Goal: Task Accomplishment & Management: Manage account settings

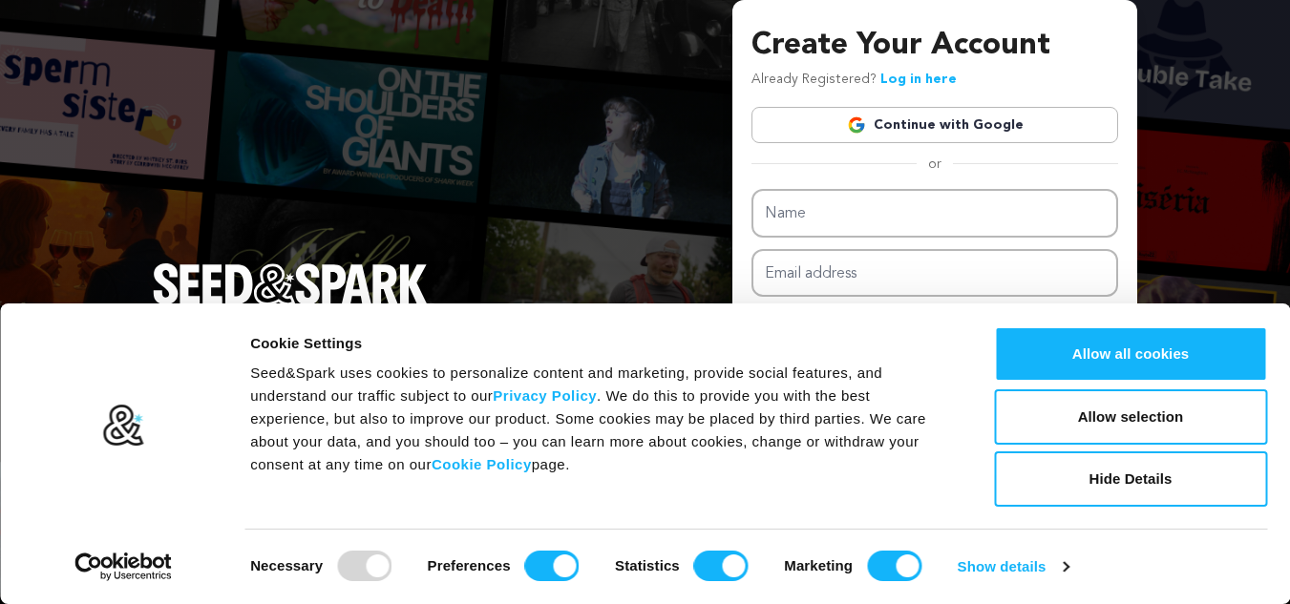
click at [898, 118] on link "Continue with Google" at bounding box center [934, 125] width 367 height 36
click at [865, 118] on img at bounding box center [856, 125] width 19 height 19
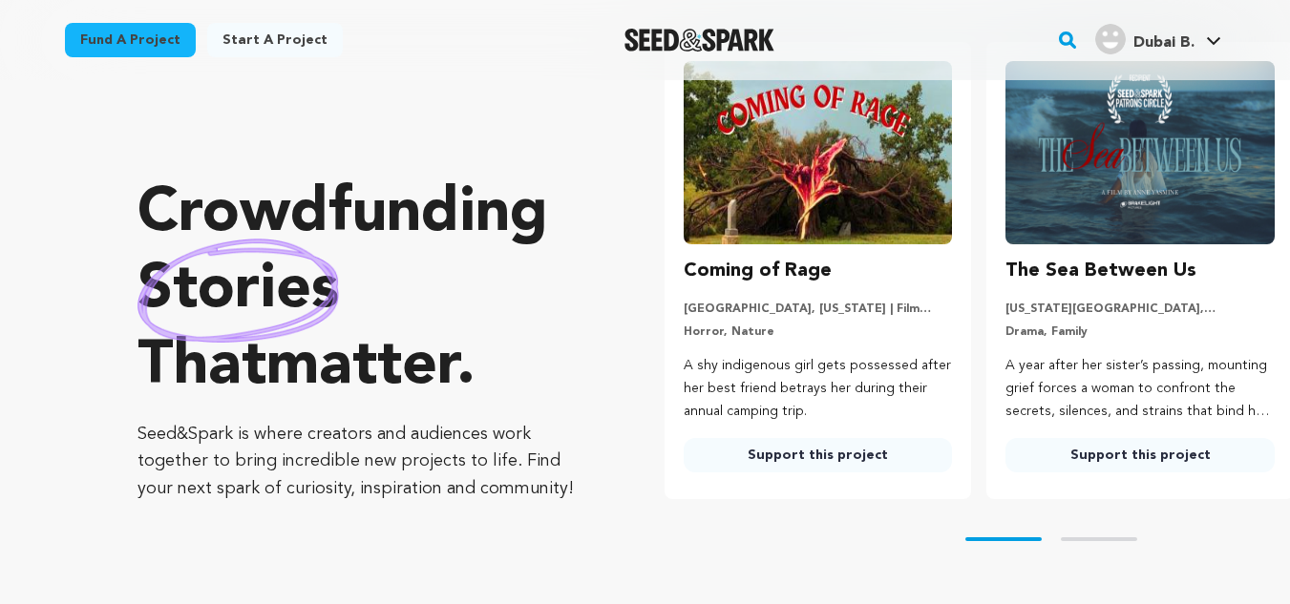
drag, startPoint x: 0, startPoint y: 0, endPoint x: 1185, endPoint y: 49, distance: 1185.9
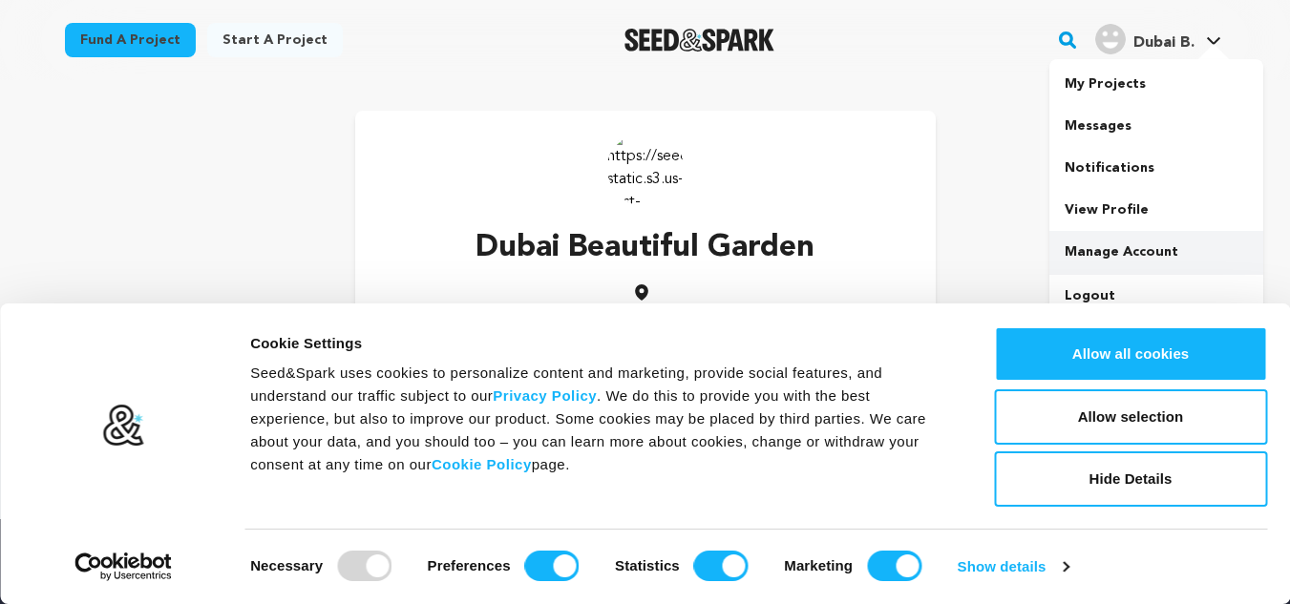
click at [1123, 246] on link "Manage Account" at bounding box center [1156, 252] width 214 height 42
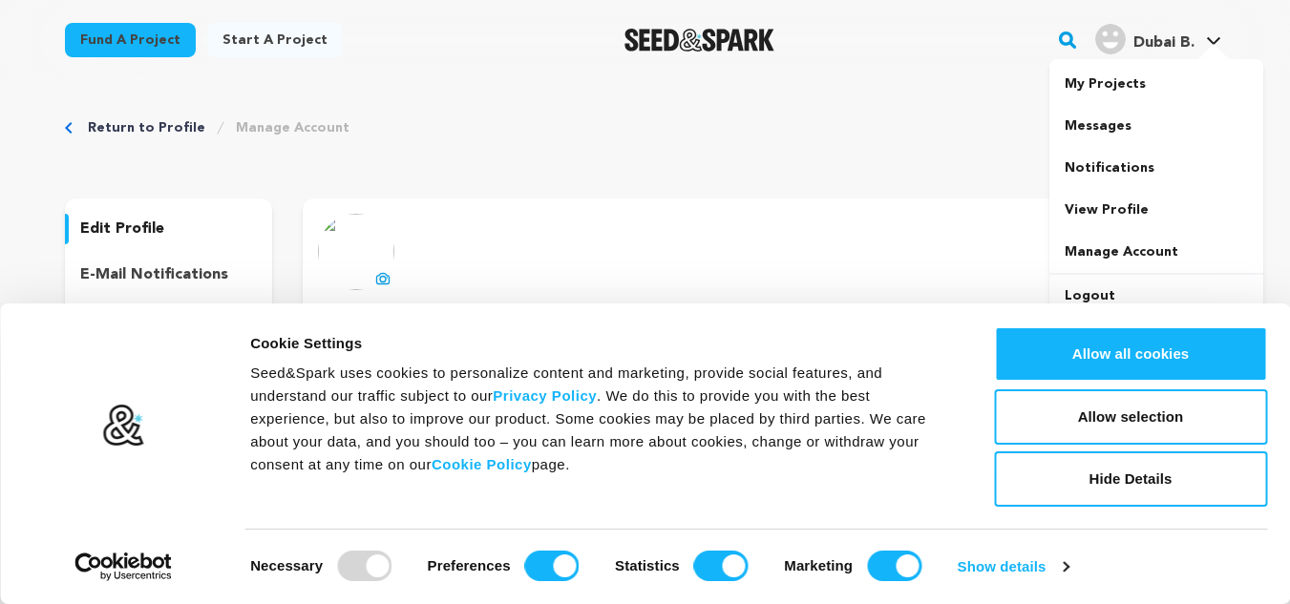
click at [1137, 53] on h4 "Dubai B." at bounding box center [1163, 43] width 61 height 23
click at [1133, 53] on h4 "Dubai B." at bounding box center [1163, 43] width 61 height 23
drag, startPoint x: 1182, startPoint y: 362, endPoint x: 1174, endPoint y: 245, distance: 116.7
click at [1182, 362] on button "Allow all cookies" at bounding box center [1130, 354] width 273 height 55
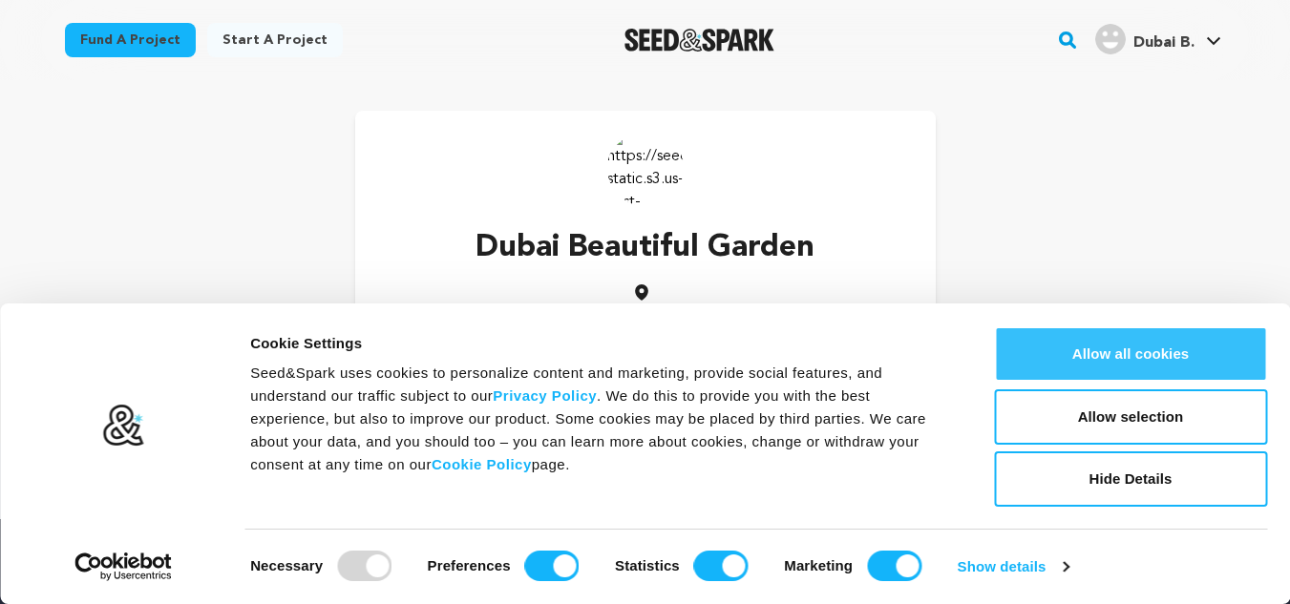
click at [1117, 349] on button "Allow all cookies" at bounding box center [1130, 354] width 273 height 55
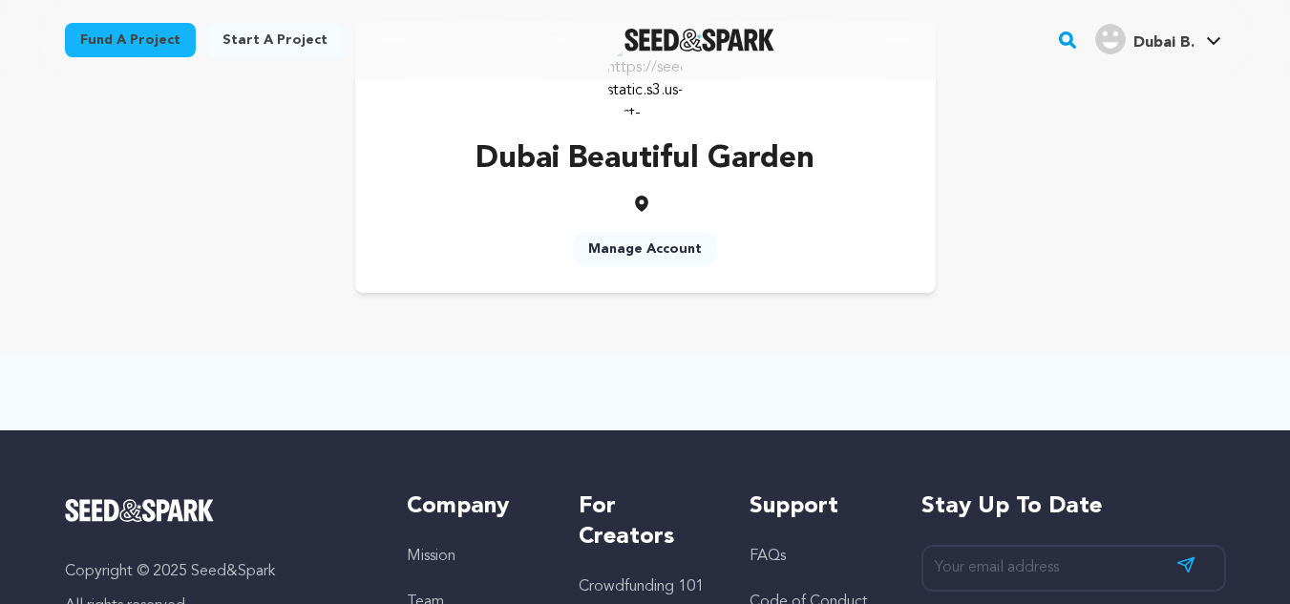
scroll to position [191, 0]
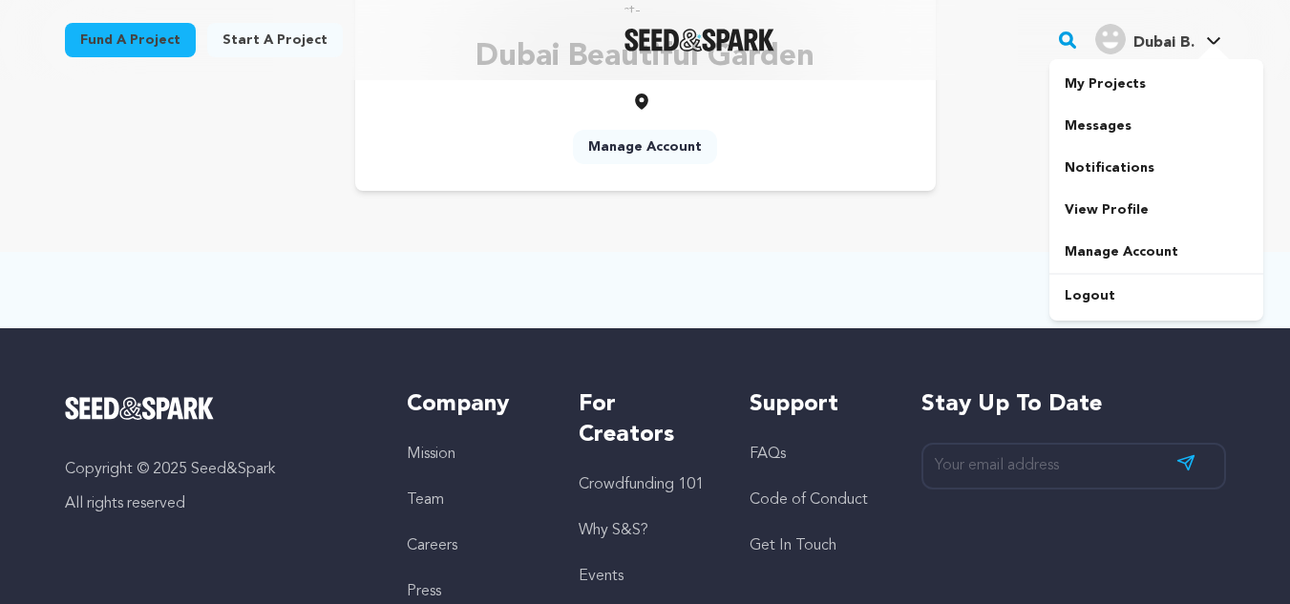
click at [1107, 50] on img "Dubai B.'s Profile" at bounding box center [1110, 39] width 31 height 31
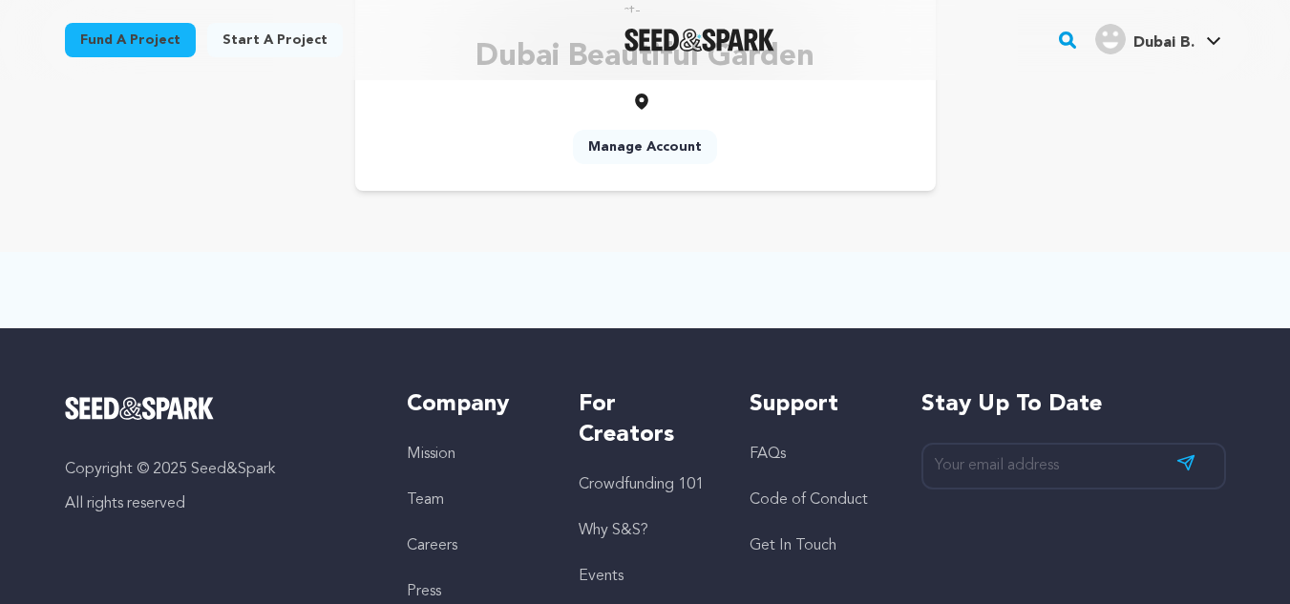
click at [1107, 50] on img "Dubai B.'s Profile" at bounding box center [1110, 39] width 31 height 31
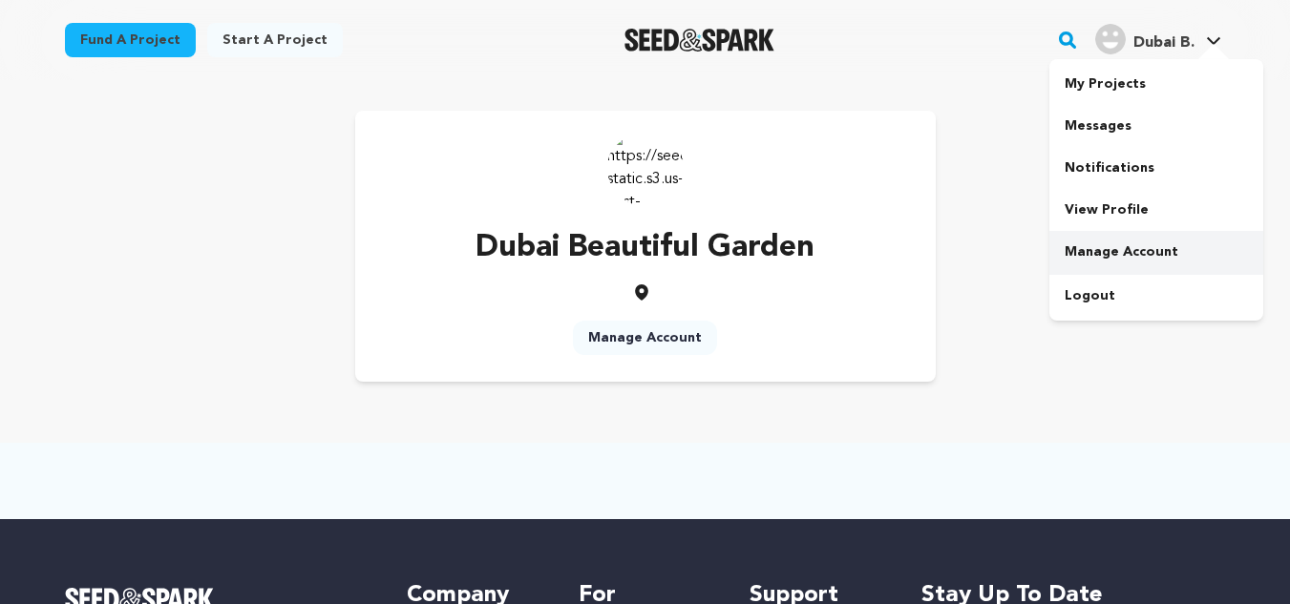
click at [1118, 238] on link "Manage Account" at bounding box center [1156, 252] width 214 height 42
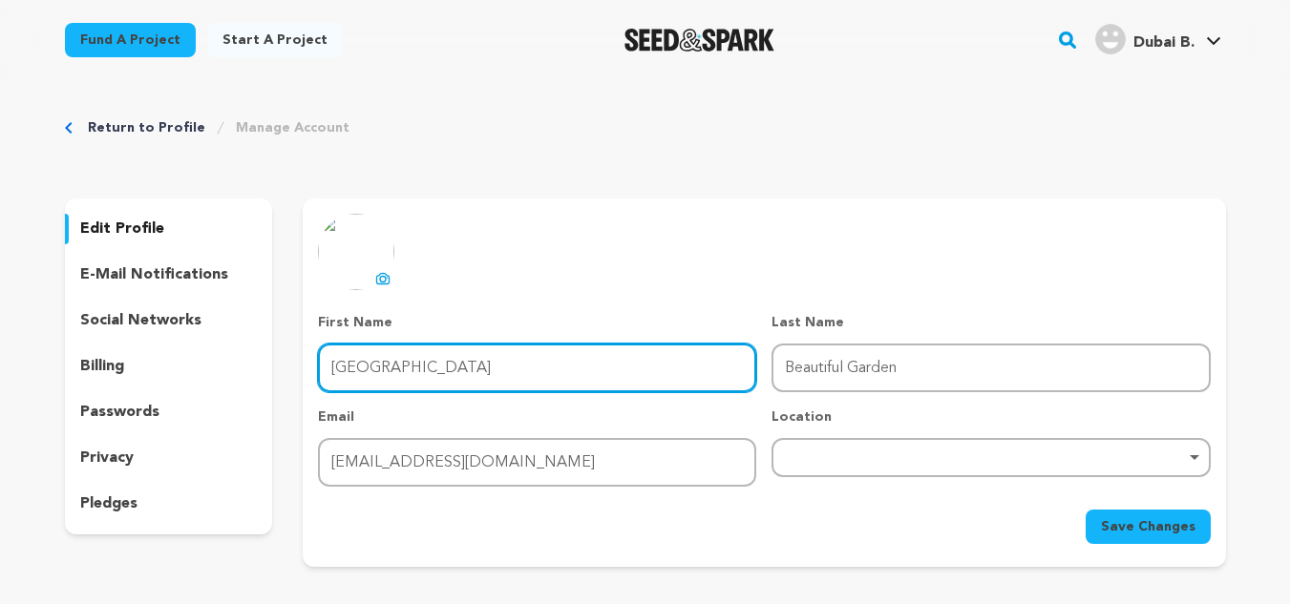
click at [524, 370] on input "Dubai" at bounding box center [537, 368] width 438 height 49
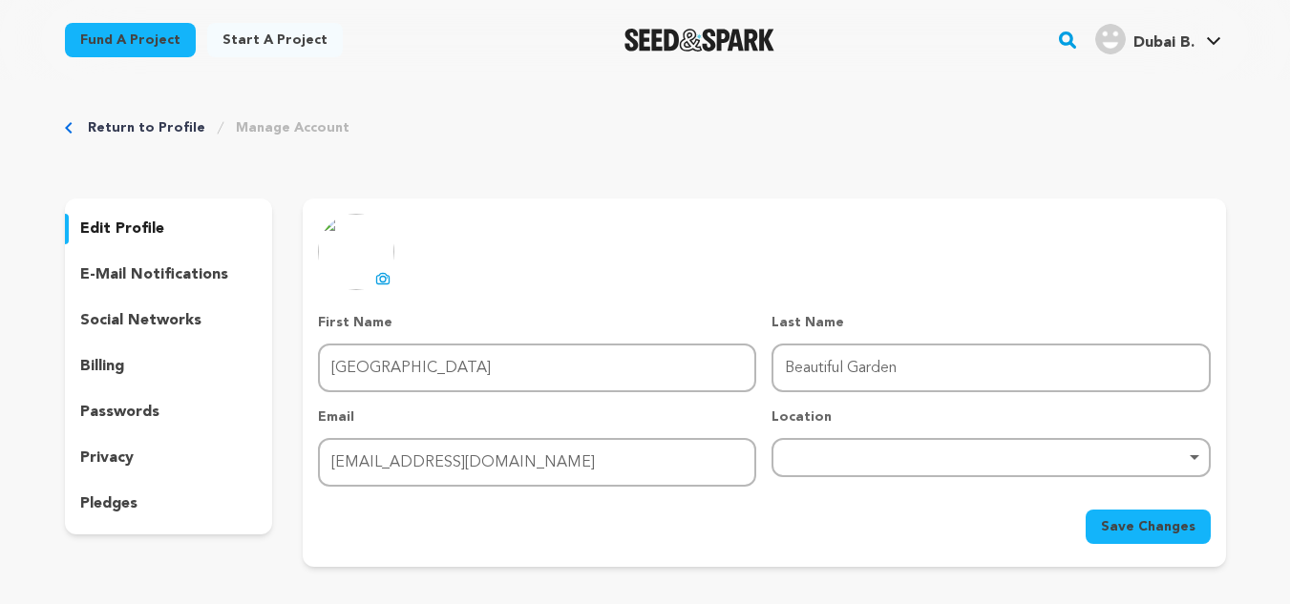
click at [384, 272] on icon at bounding box center [382, 278] width 15 height 15
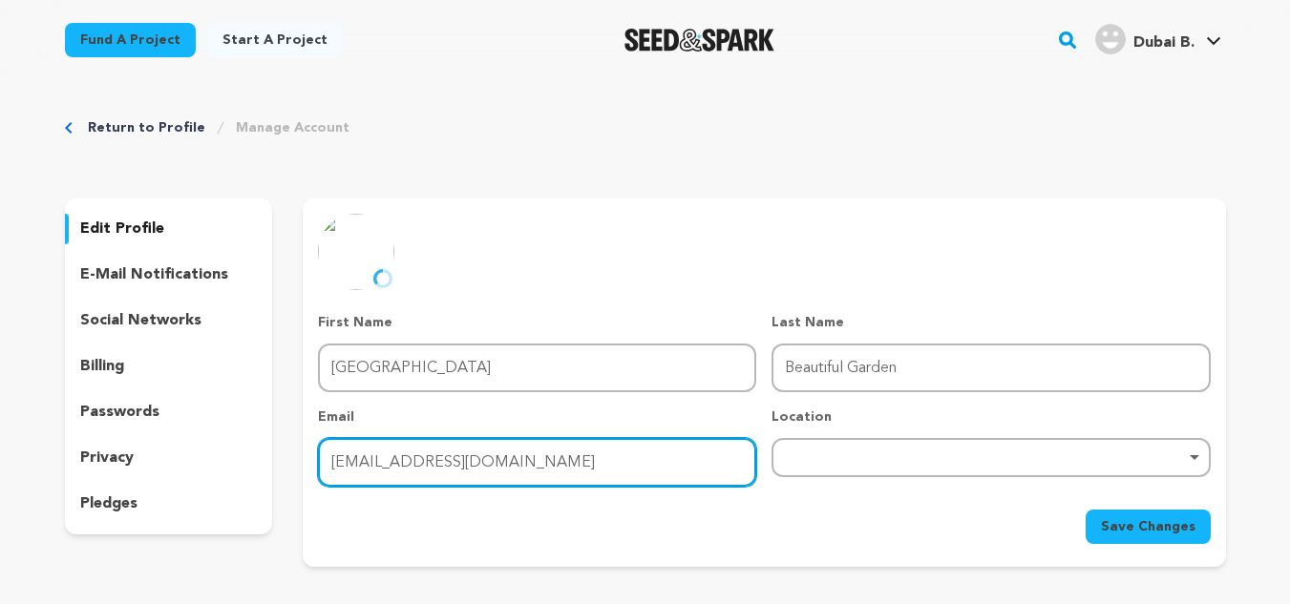
click at [448, 476] on input "beautifulgardendubaii@gmail.com" at bounding box center [537, 462] width 438 height 49
click at [881, 464] on div "Remove item" at bounding box center [991, 457] width 438 height 39
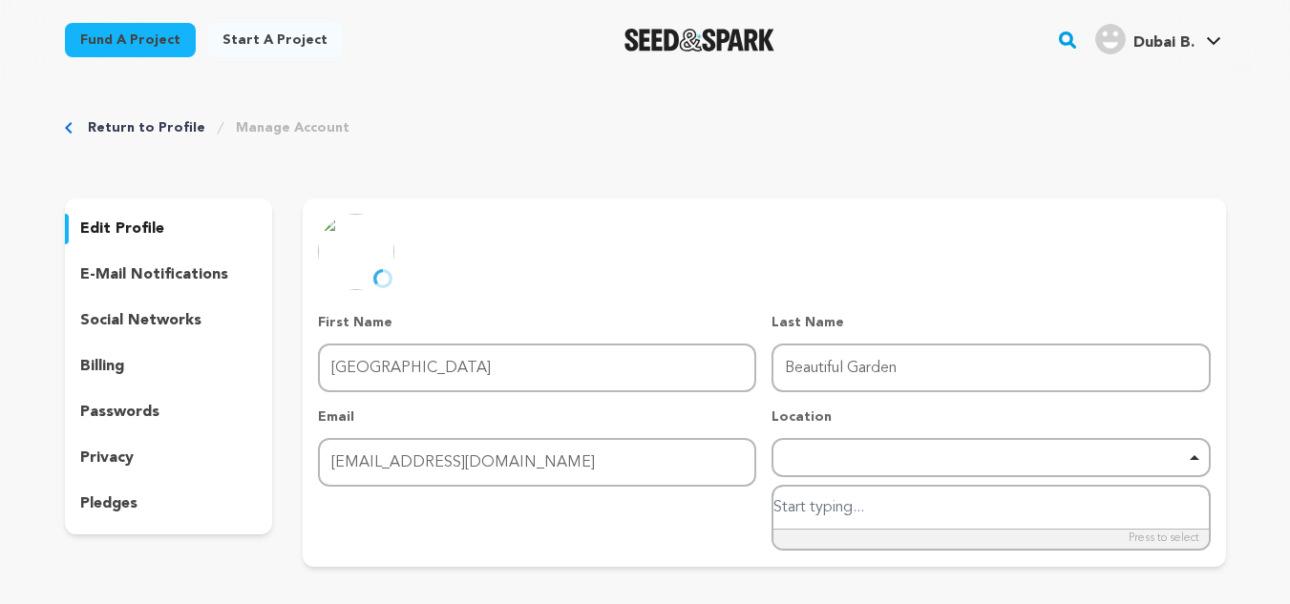
click at [860, 518] on input "search" at bounding box center [990, 508] width 434 height 43
paste input "Warehouse #46,Near Dubai Driving center,Dubai Investment Park 2, Dubai, United …"
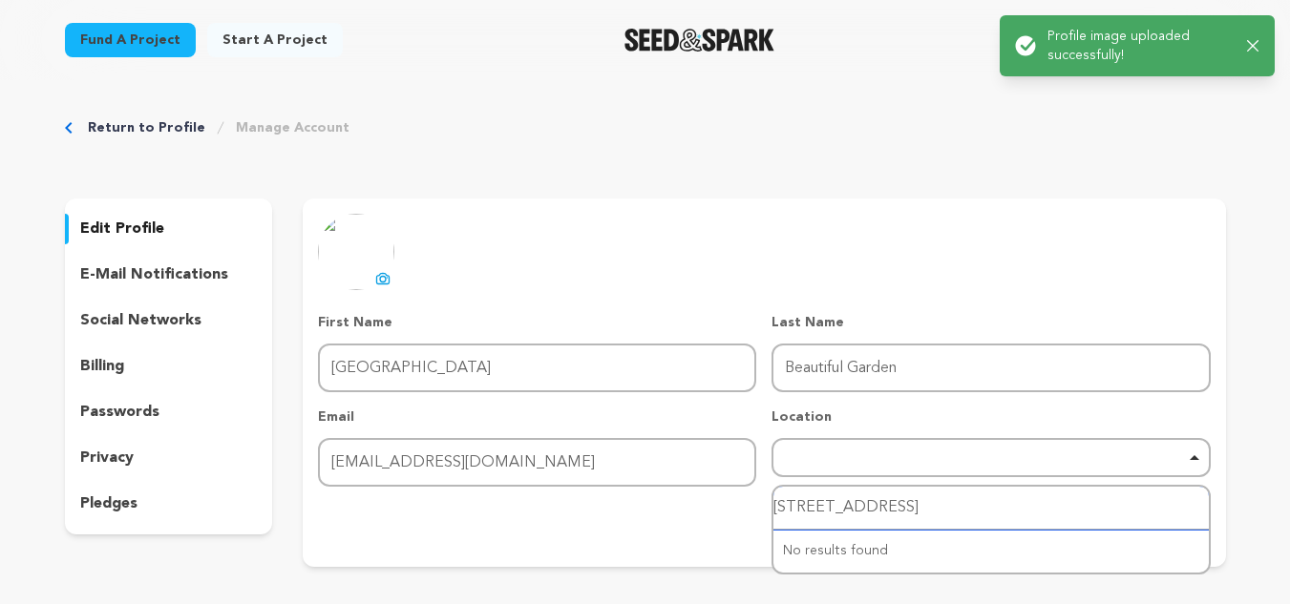
drag, startPoint x: 1061, startPoint y: 509, endPoint x: 639, endPoint y: 511, distance: 422.0
click at [639, 511] on form "First Name First Name Dubai Last Name Last Name Beautiful Garden Email Email be…" at bounding box center [764, 428] width 892 height 231
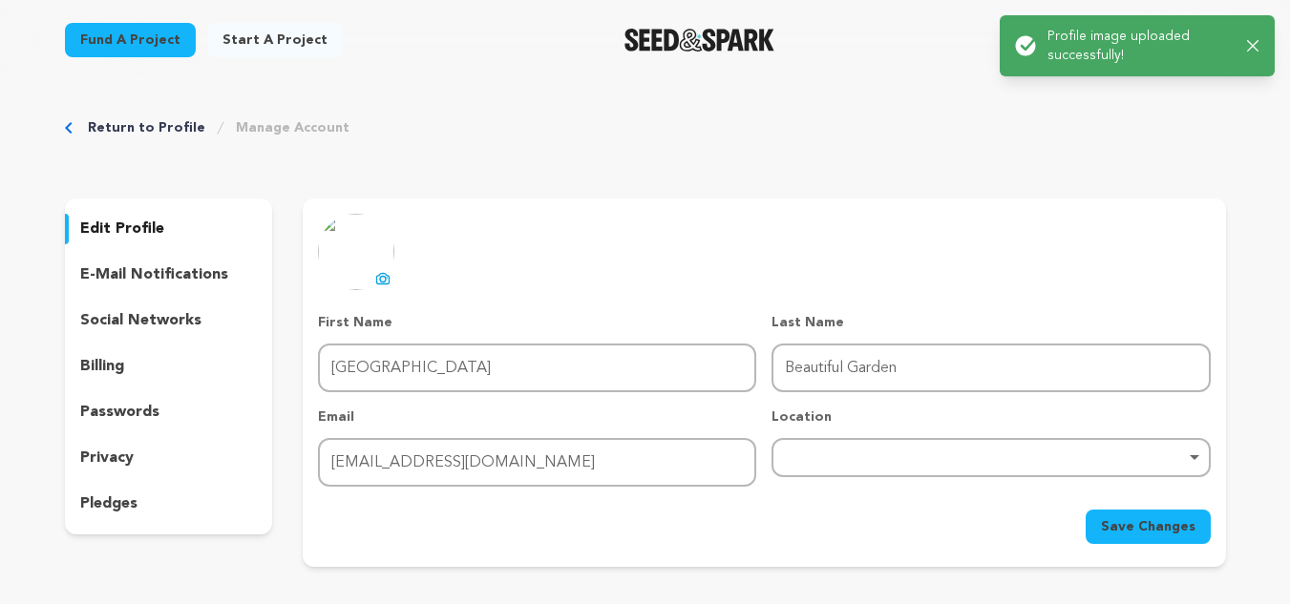
click at [843, 466] on div "Remove item" at bounding box center [991, 457] width 438 height 39
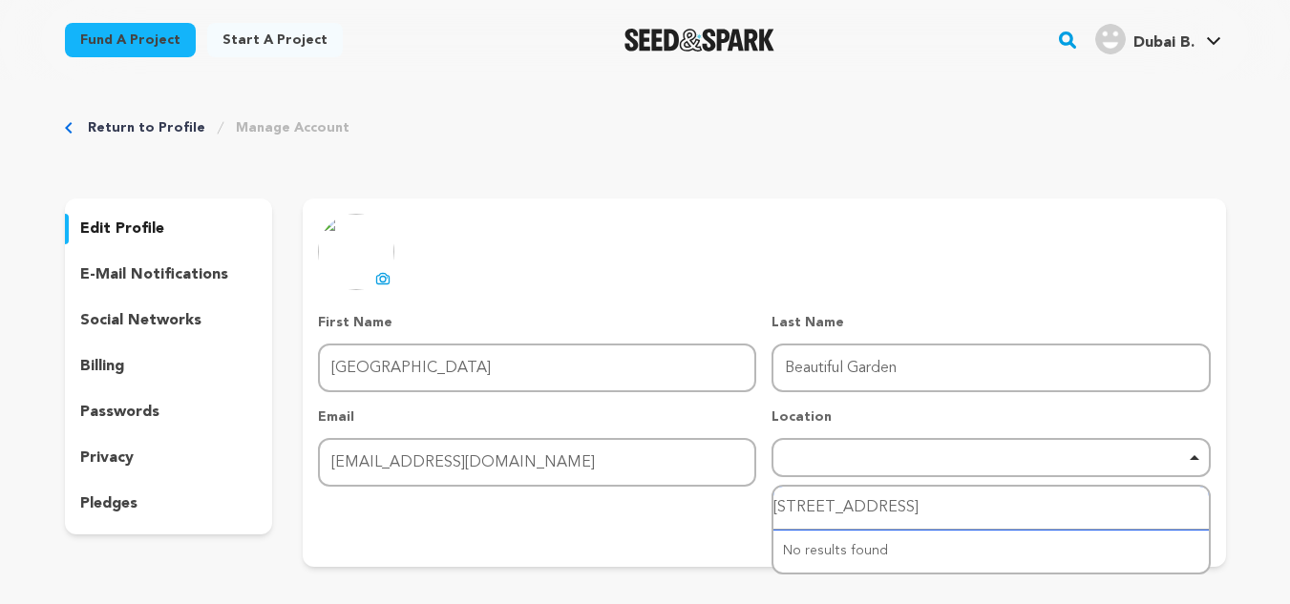
click at [1017, 487] on input "Warehouse #46,Near Dubai Driving center,Dubai Investment Park 2, Dubai, United …" at bounding box center [990, 508] width 434 height 43
click at [1071, 514] on input "Warehouse #46,Near Dubai Driving center,Dubai Investment Park 2, Dubai, United …" at bounding box center [990, 508] width 434 height 43
drag, startPoint x: 779, startPoint y: 502, endPoint x: 1161, endPoint y: 512, distance: 382.1
click at [1161, 512] on input "Warehouse #46,Near Dubai Driving center,Dubai Investment Park 2, Dubai, United …" at bounding box center [990, 508] width 434 height 43
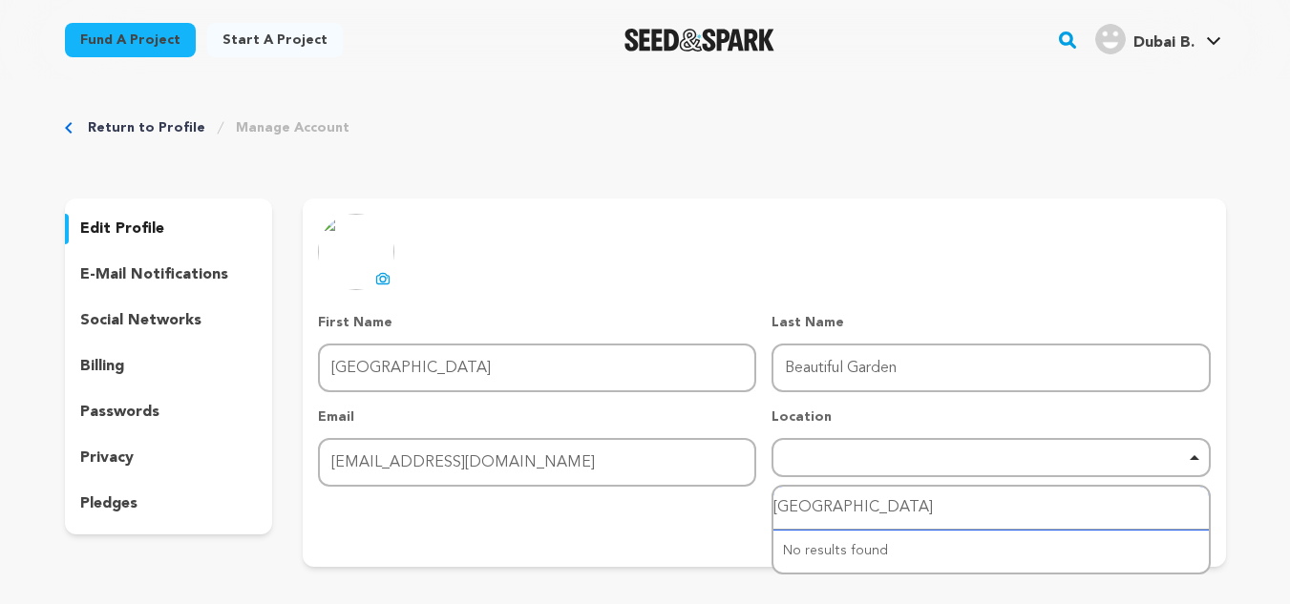
scroll to position [0, 0]
click at [920, 501] on input "United Arab Emirates" at bounding box center [990, 508] width 434 height 43
click at [949, 558] on div "No results found" at bounding box center [990, 551] width 434 height 43
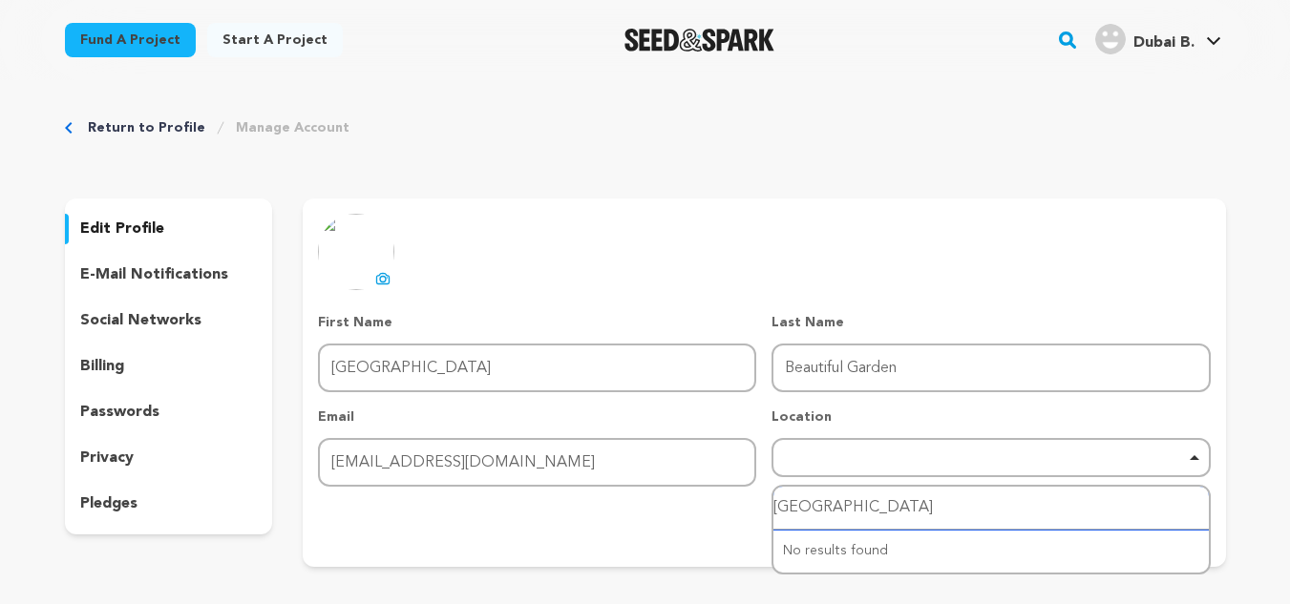
click at [929, 466] on div "Remove item" at bounding box center [991, 457] width 438 height 39
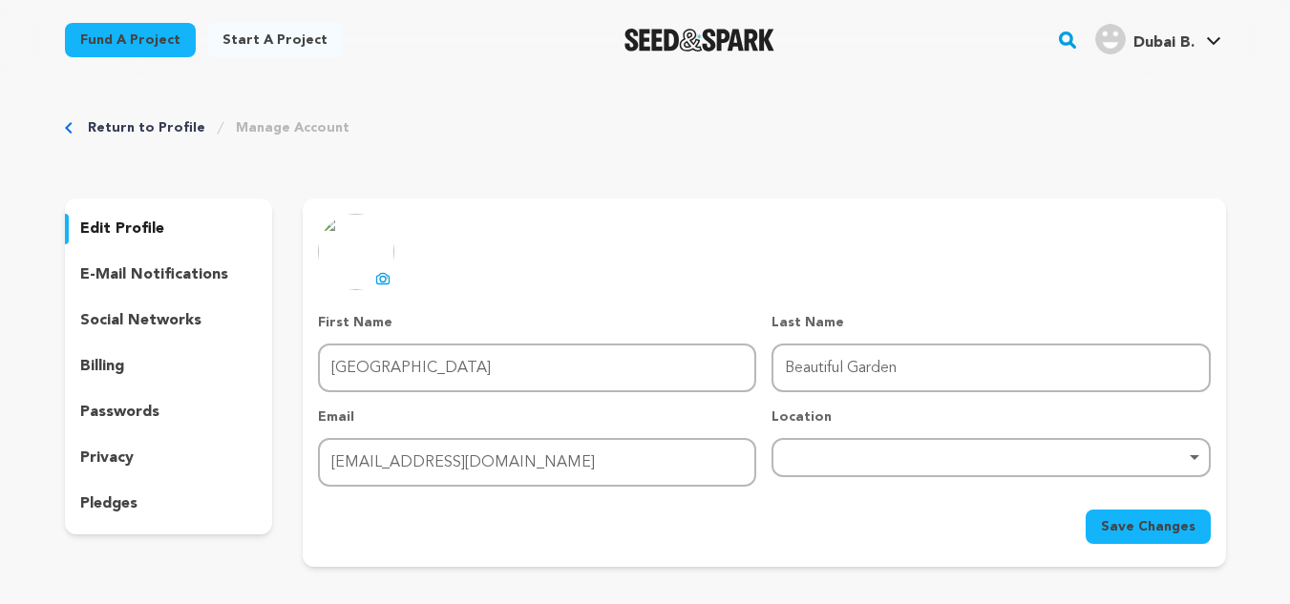
click at [1015, 468] on div "Remove item" at bounding box center [991, 457] width 438 height 39
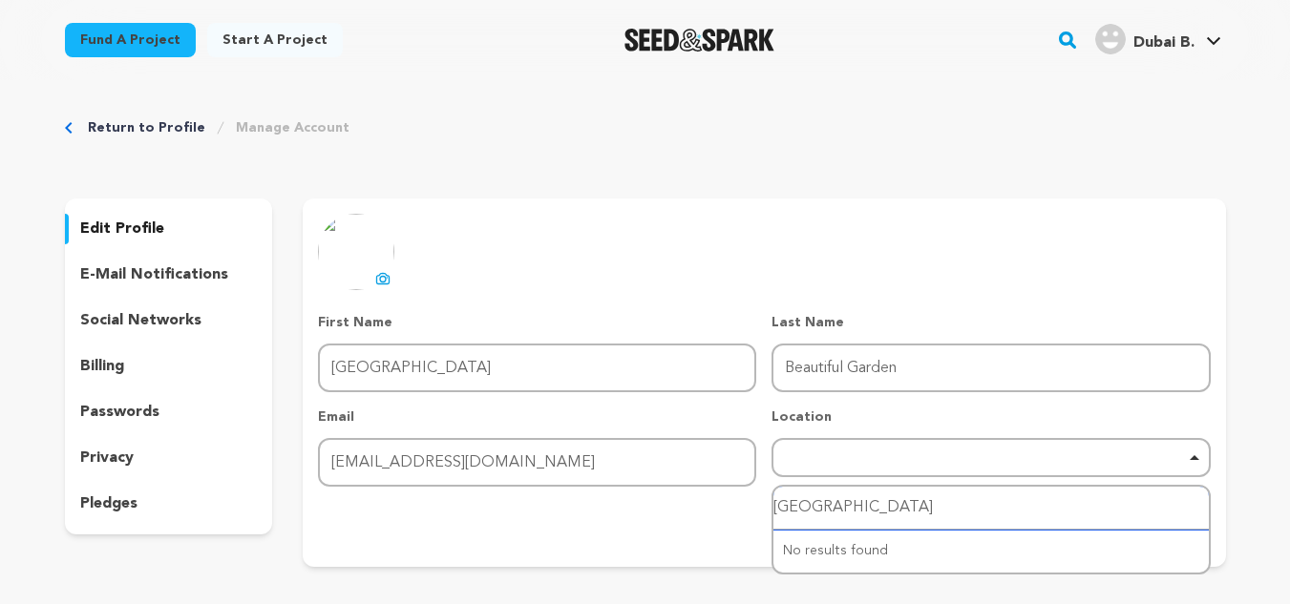
drag, startPoint x: 821, startPoint y: 464, endPoint x: 849, endPoint y: 507, distance: 51.1
click at [847, 507] on input "United Arab Emirates" at bounding box center [990, 508] width 434 height 43
click at [946, 506] on input "United Arab Emirates" at bounding box center [990, 508] width 434 height 43
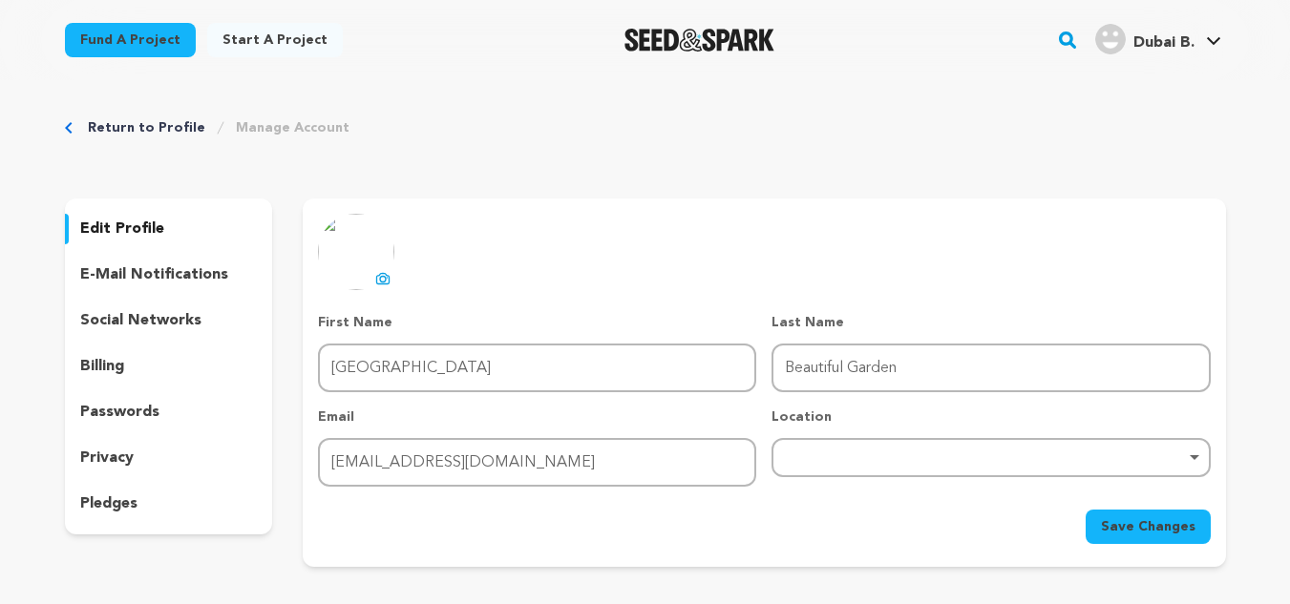
click at [818, 449] on div "Remove item" at bounding box center [991, 457] width 438 height 39
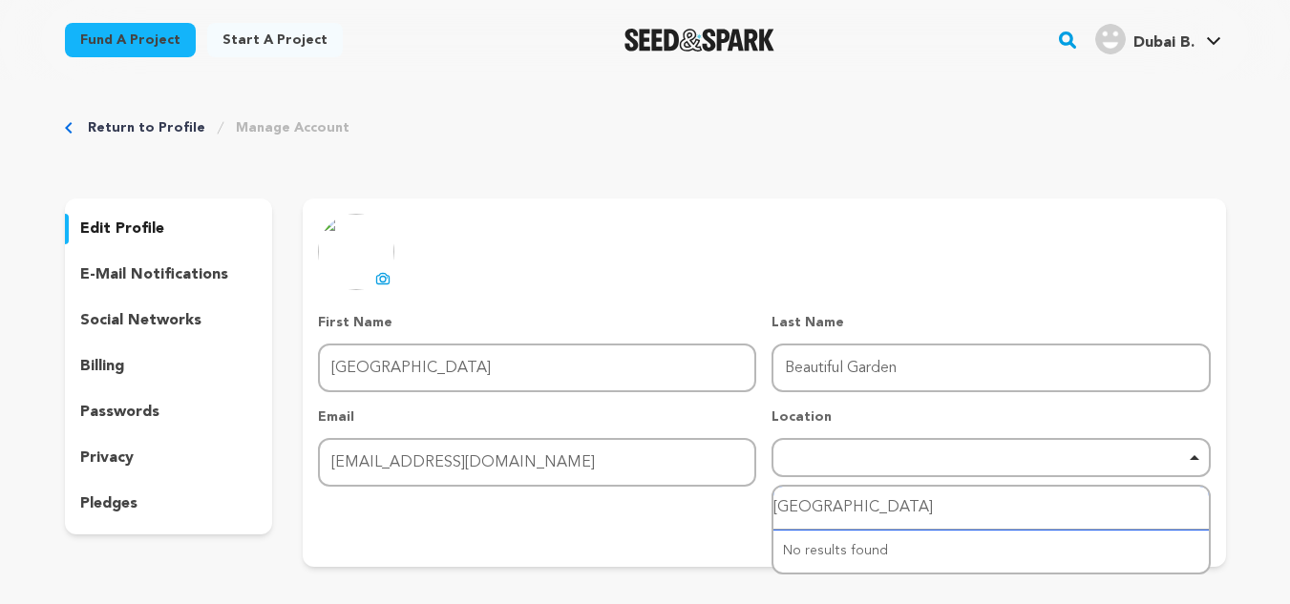
click at [989, 507] on input "United Arab Emirates" at bounding box center [990, 508] width 434 height 43
type input "U"
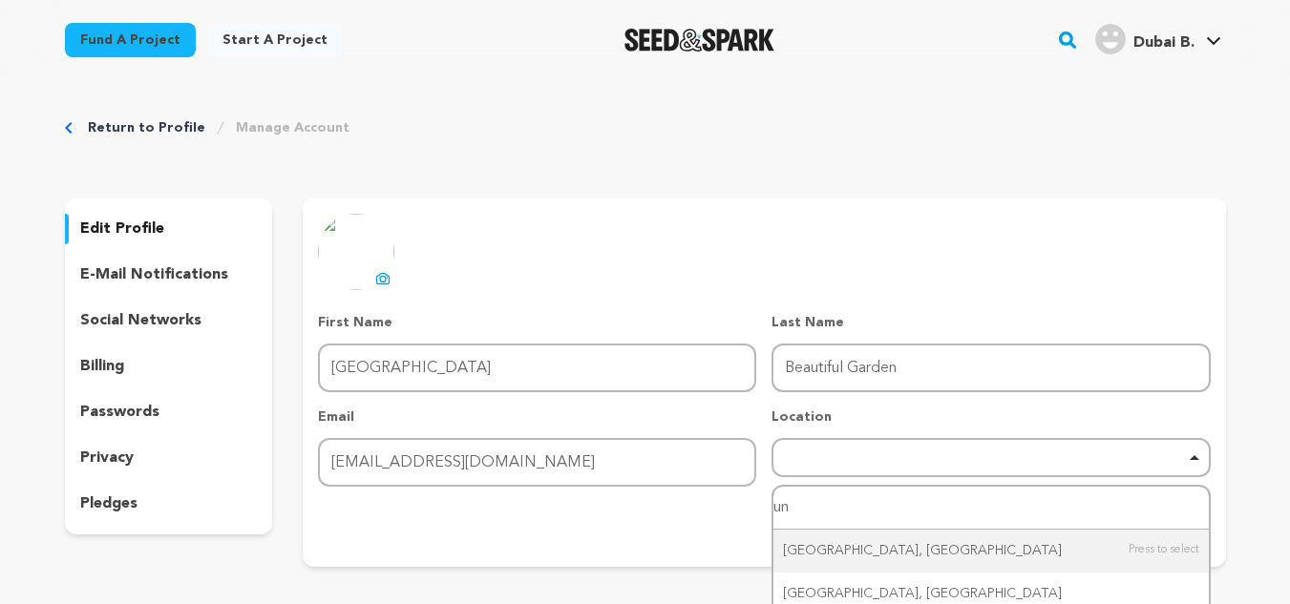
type input "u"
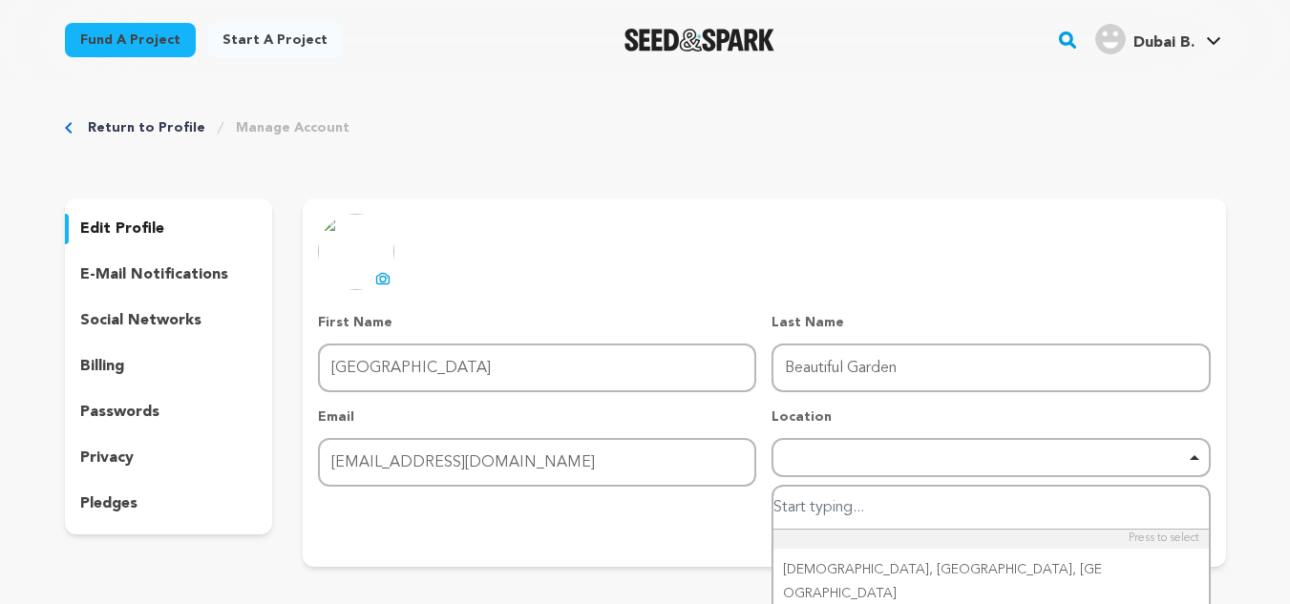
paste input "United Arab Emirates"
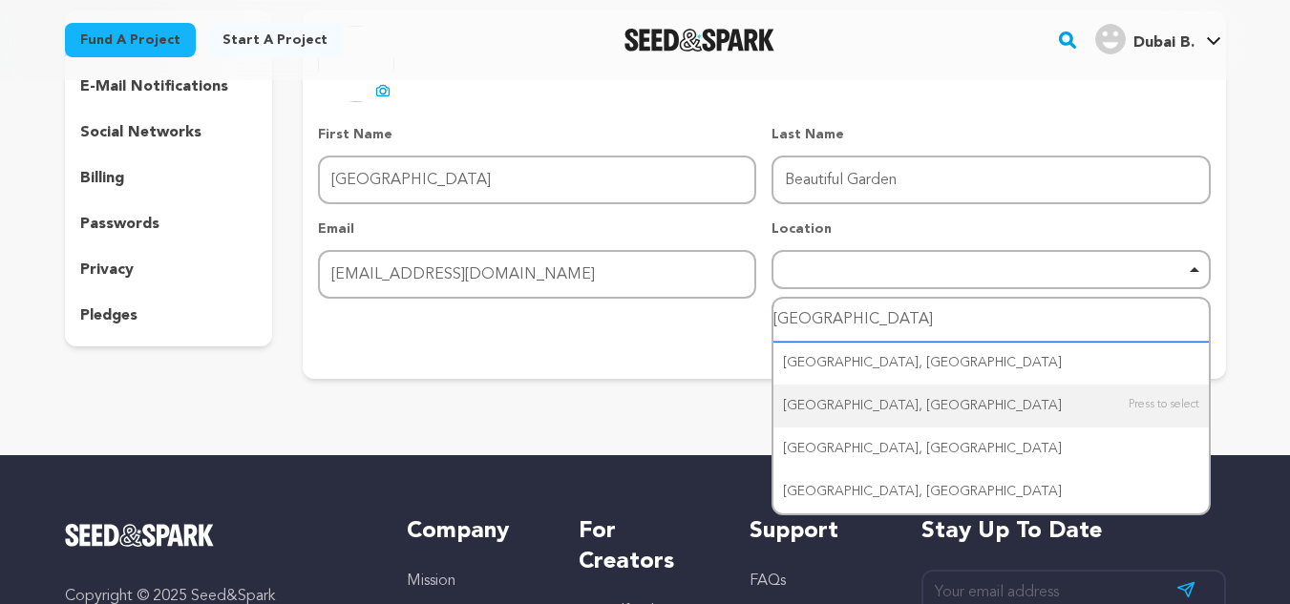
scroll to position [191, 0]
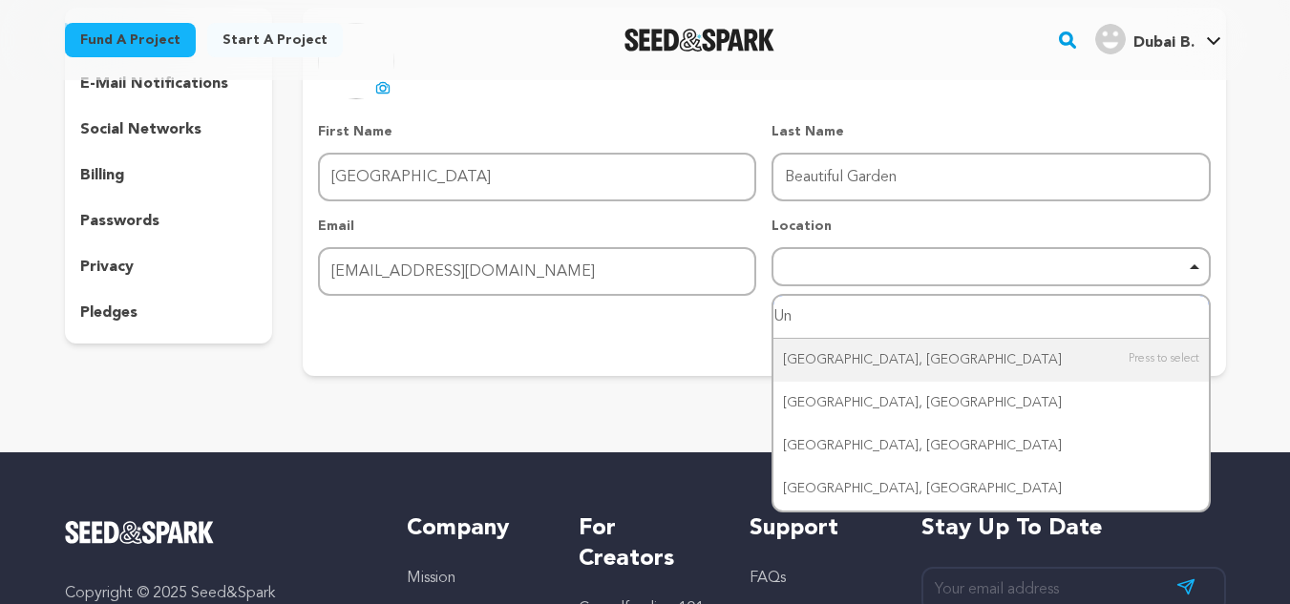
type input "U"
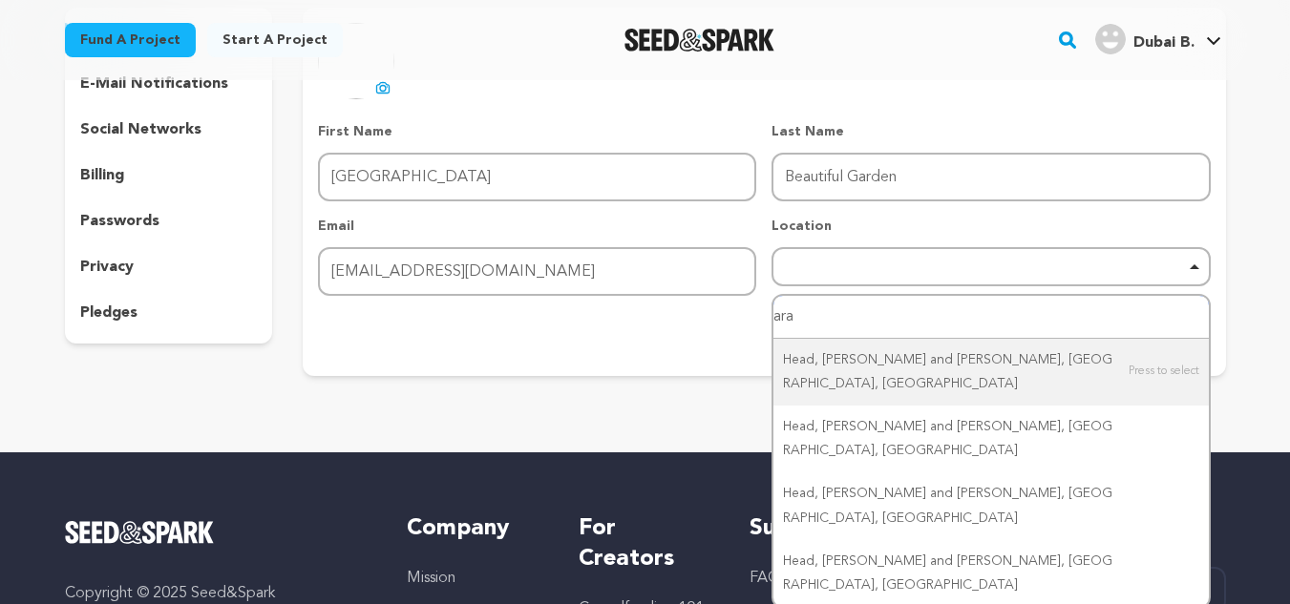
type input "arab"
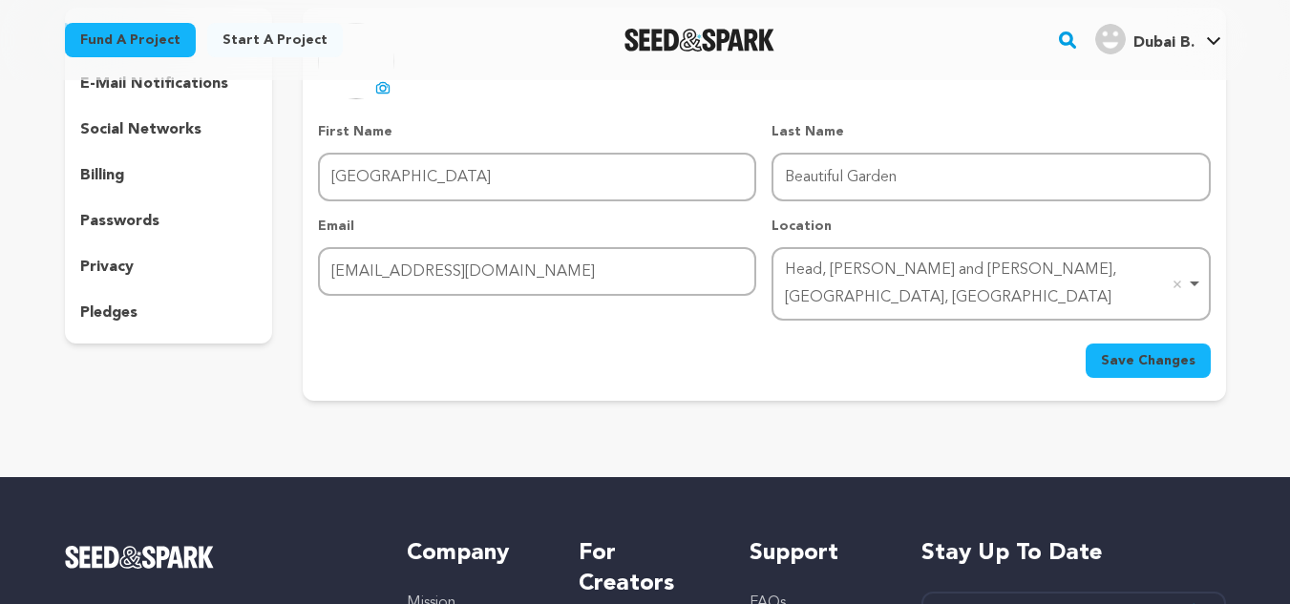
drag, startPoint x: 947, startPoint y: 424, endPoint x: 904, endPoint y: 460, distance: 56.2
click at [1080, 290] on div "Head, Clara and Maria, ON, Canada Head, Clara and Maria, ON, Canada Remove item" at bounding box center [991, 284] width 438 height 74
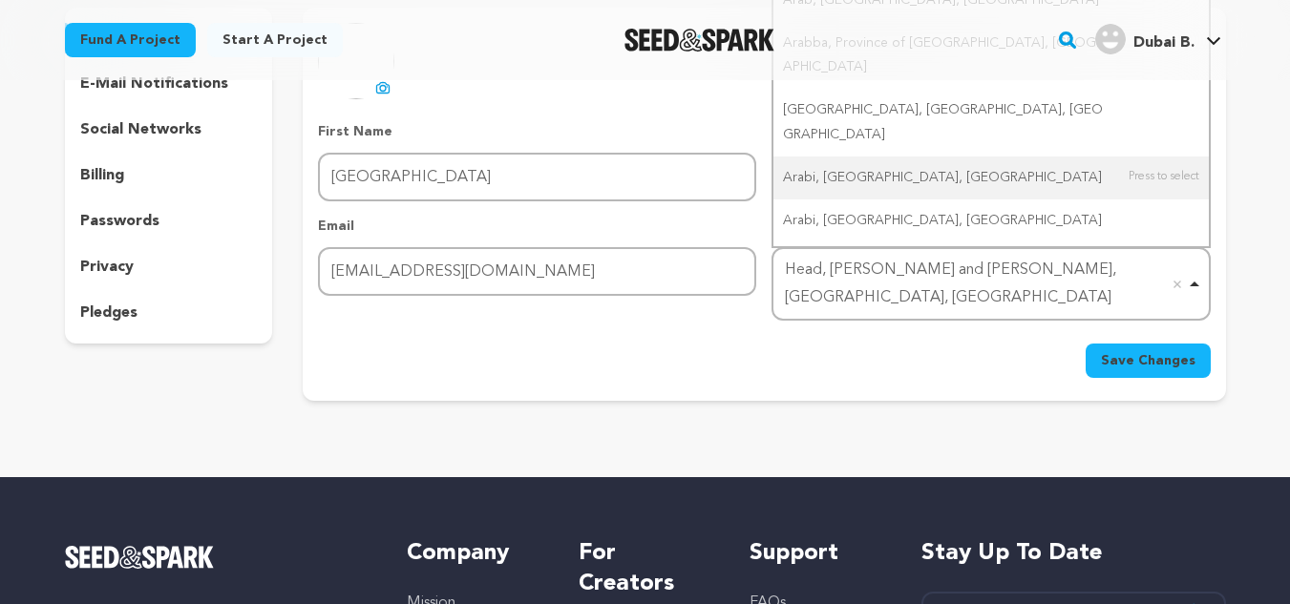
scroll to position [0, 0]
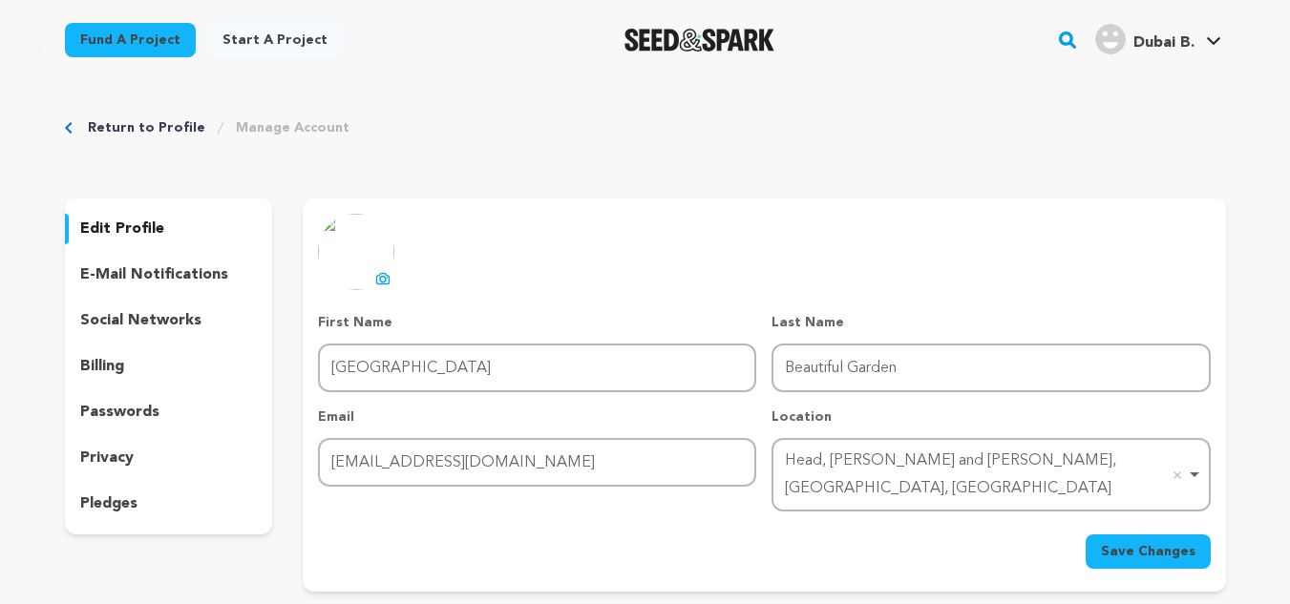
click at [936, 542] on div "Save Changes" at bounding box center [764, 552] width 892 height 34
click at [1048, 444] on div "Head, Clara and Maria, ON, Canada Remove item" at bounding box center [990, 475] width 419 height 63
click at [1122, 542] on span "Save Changes" at bounding box center [1148, 551] width 95 height 19
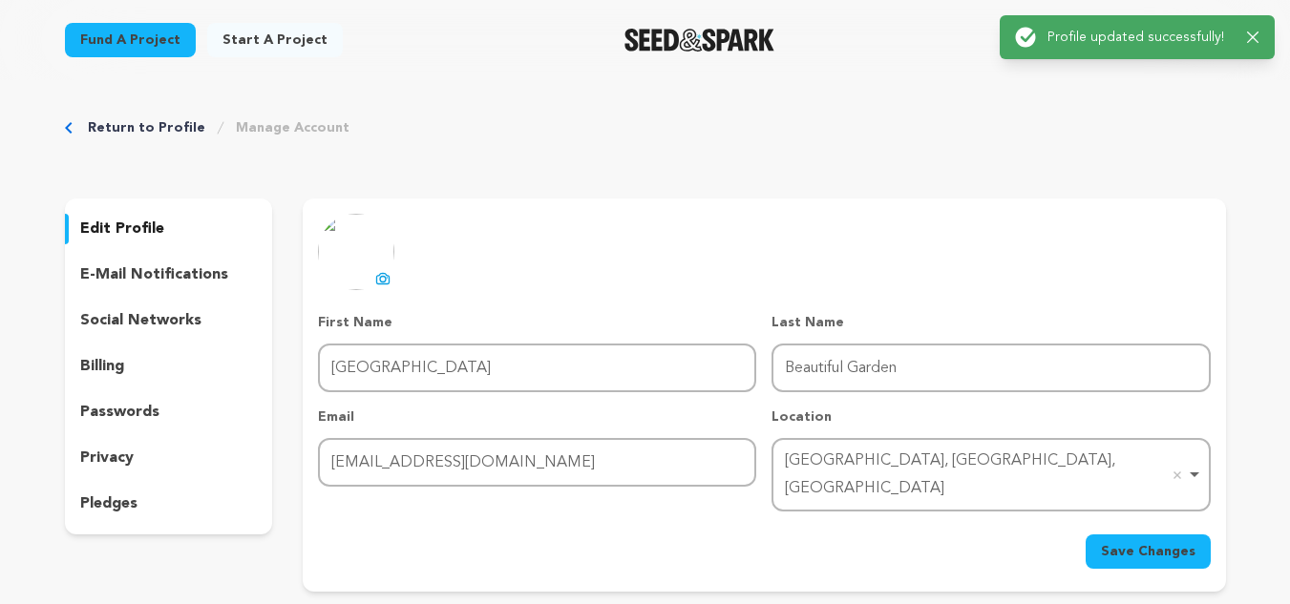
click at [122, 328] on p "social networks" at bounding box center [140, 320] width 121 height 23
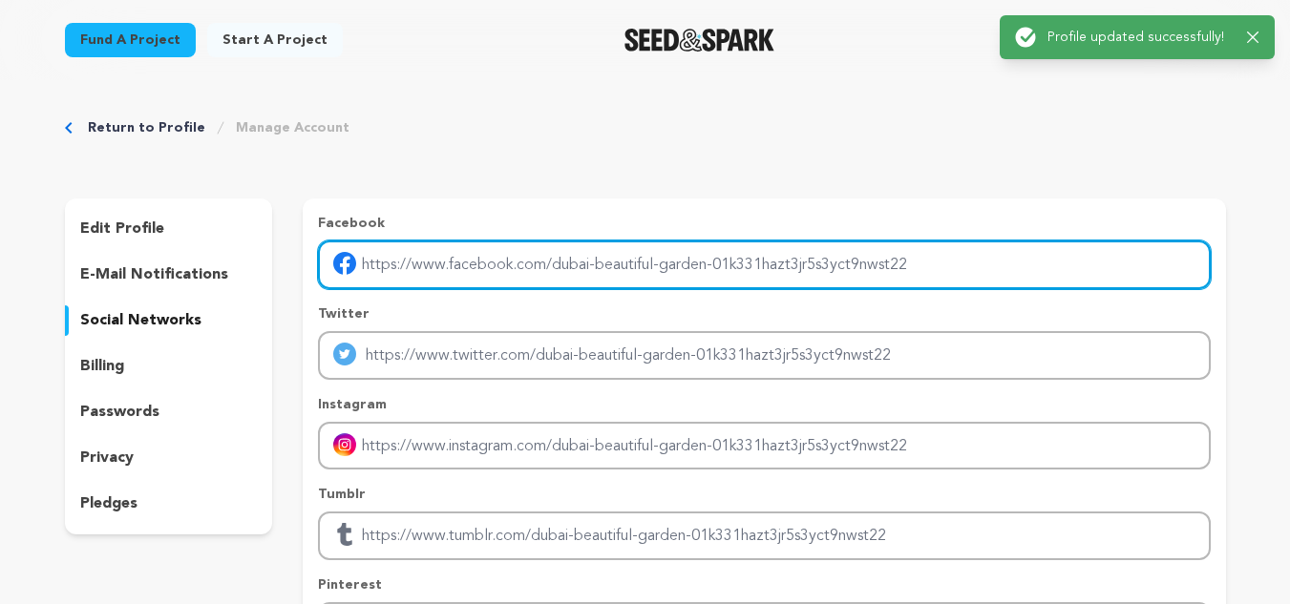
click at [493, 253] on input "Enter facebook profile link" at bounding box center [764, 265] width 892 height 49
type input "https://www.facebook.com/beautifulgardendubaiuae"
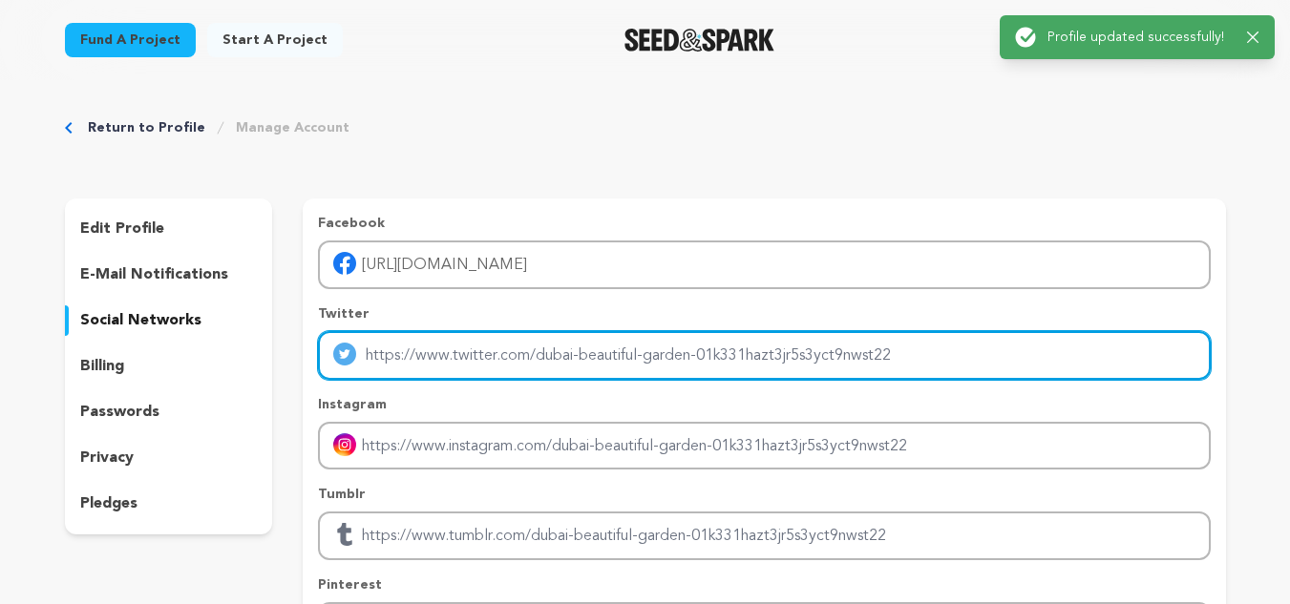
click at [503, 370] on input "Enter twitter profile link" at bounding box center [764, 355] width 892 height 49
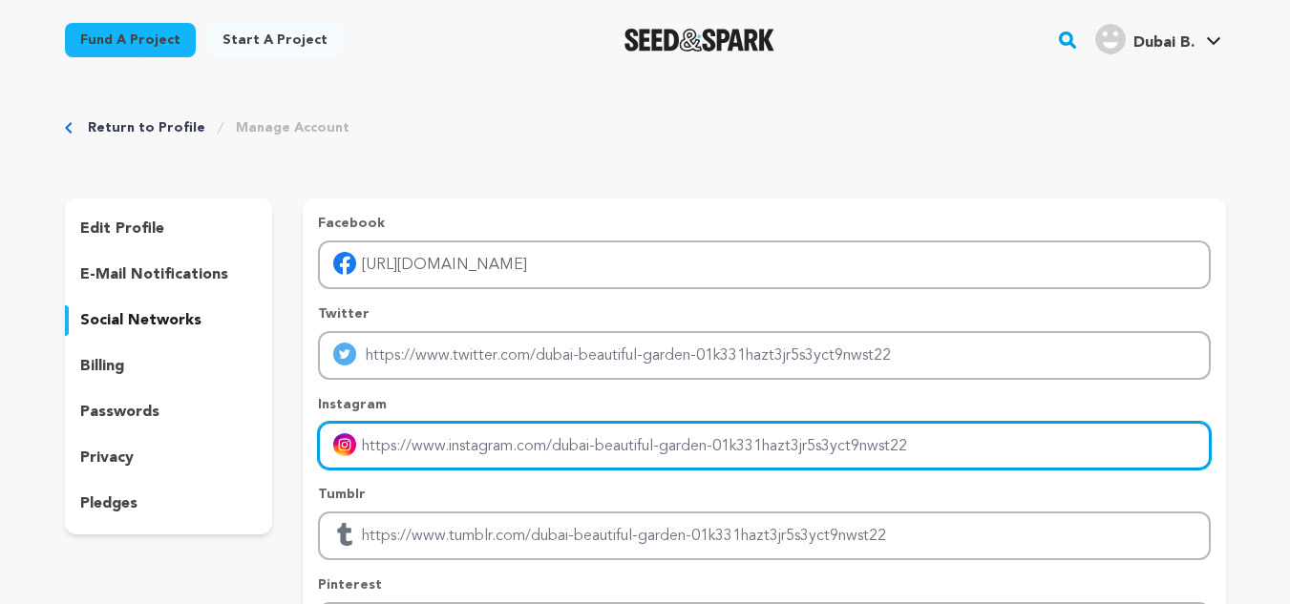
click at [520, 454] on input "Enter instagram handle link" at bounding box center [764, 446] width 892 height 49
type input "https://www.instagram.com/beautiful.garden.dubai"
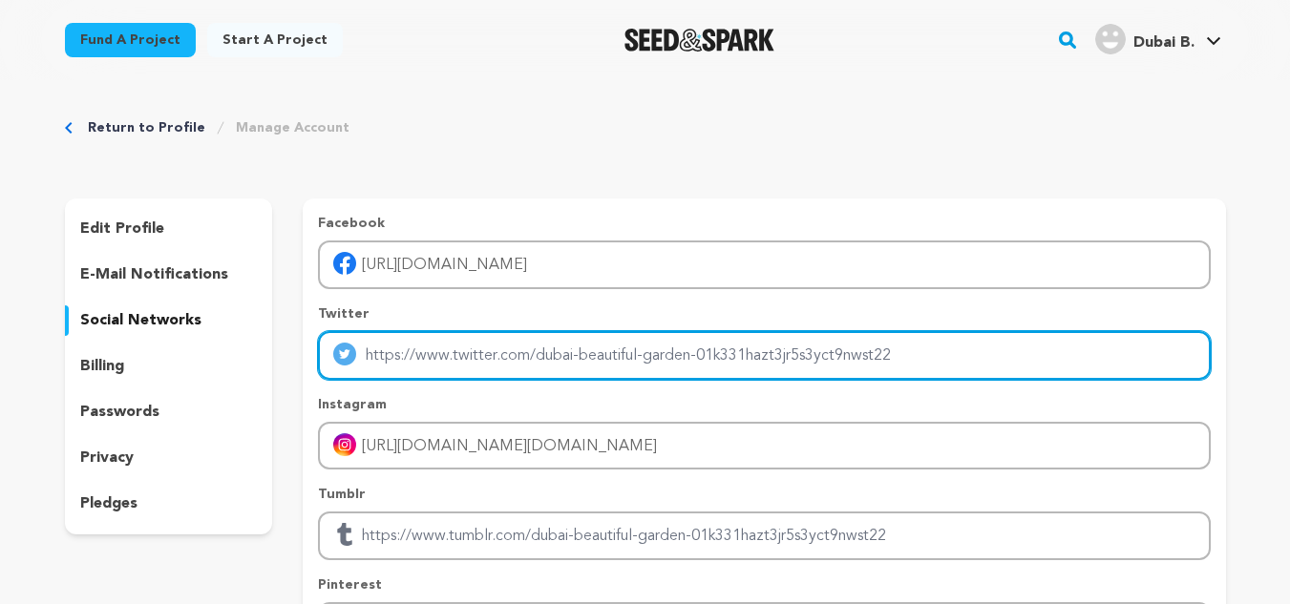
click at [528, 369] on input "Enter twitter profile link" at bounding box center [764, 355] width 892 height 49
type input "https://x.com/gardendubai"
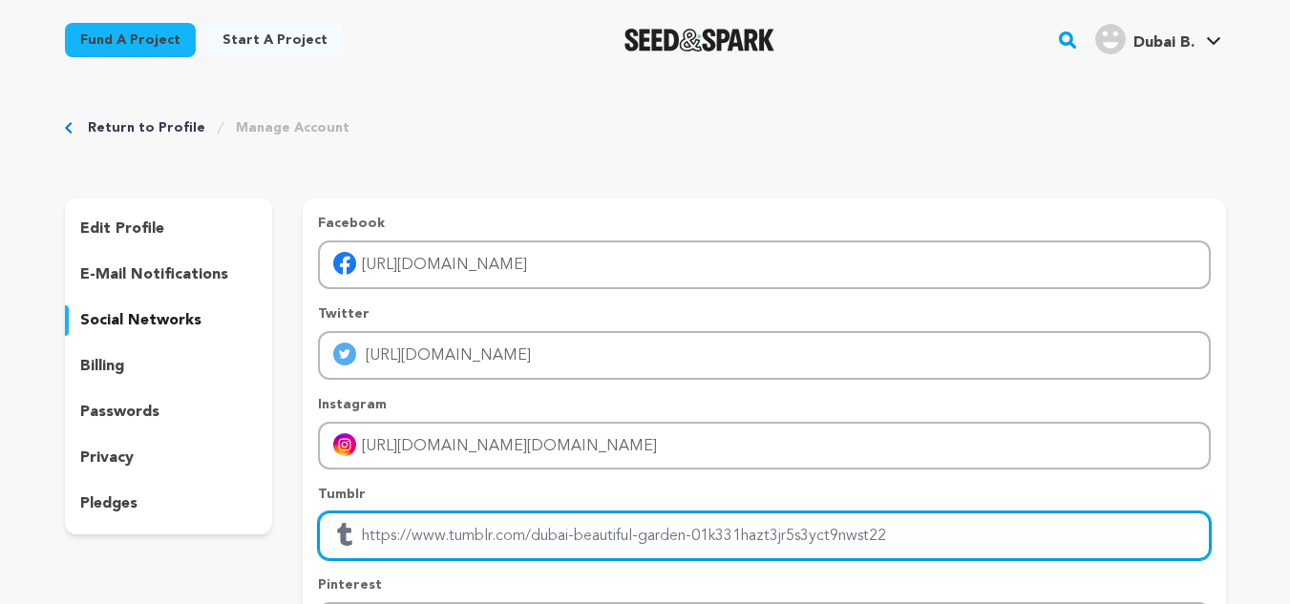
click at [534, 533] on input "Enter tubmlr profile link" at bounding box center [764, 536] width 892 height 49
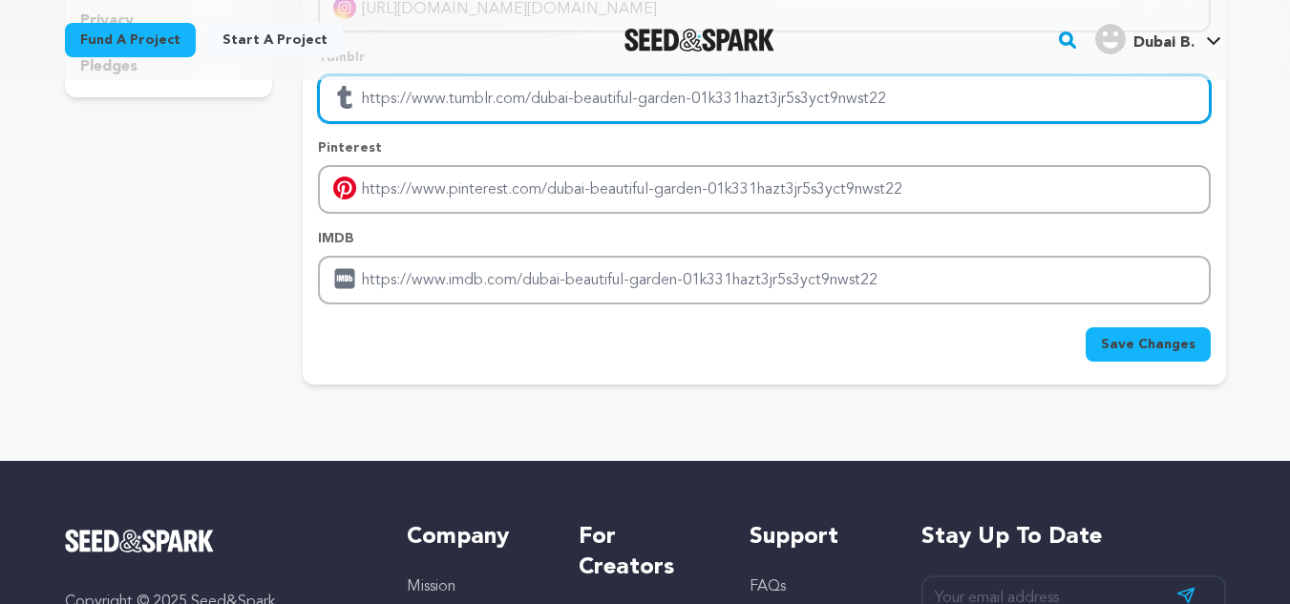
scroll to position [477, 0]
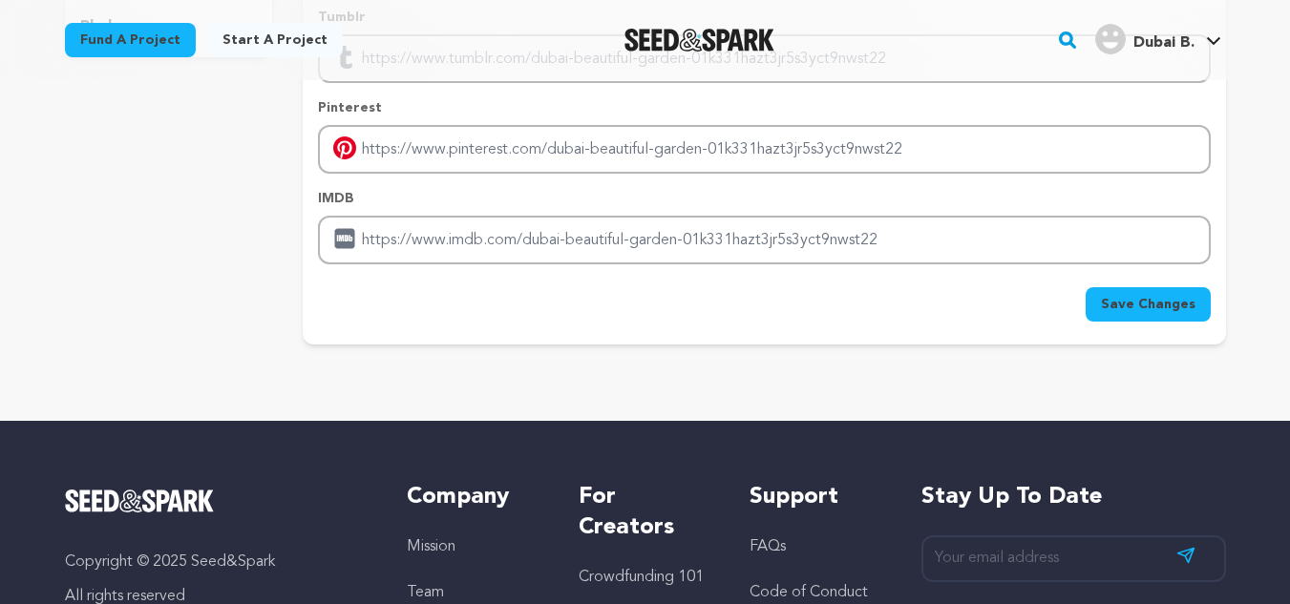
click at [1148, 297] on span "Save Changes" at bounding box center [1148, 304] width 95 height 19
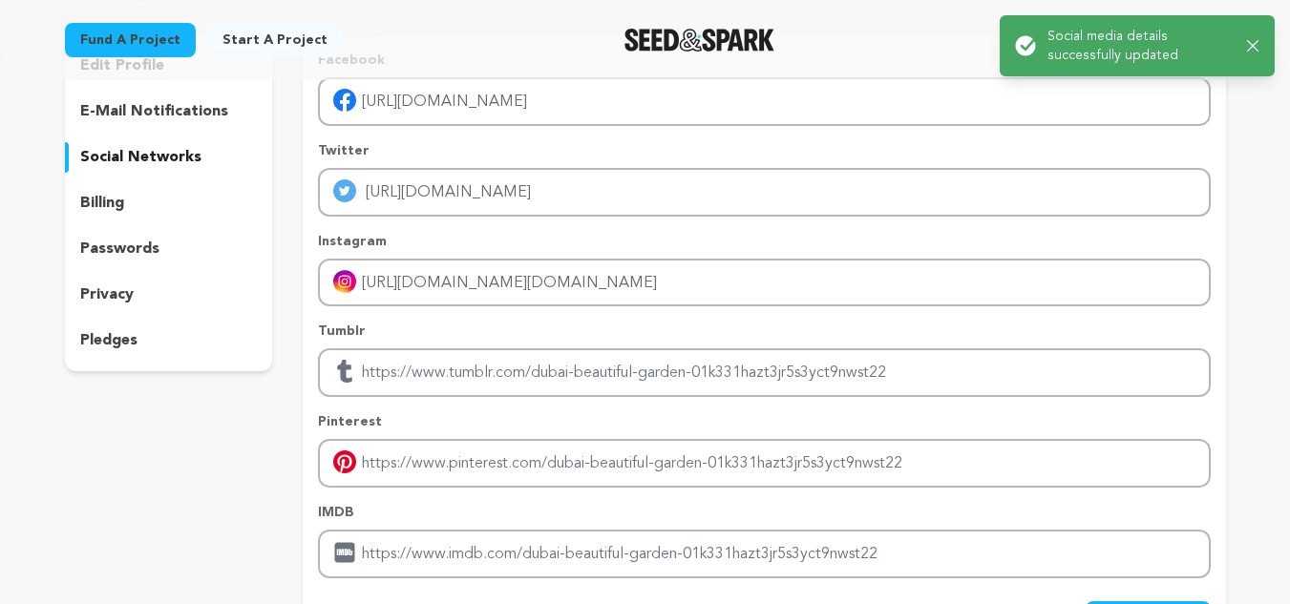
scroll to position [95, 0]
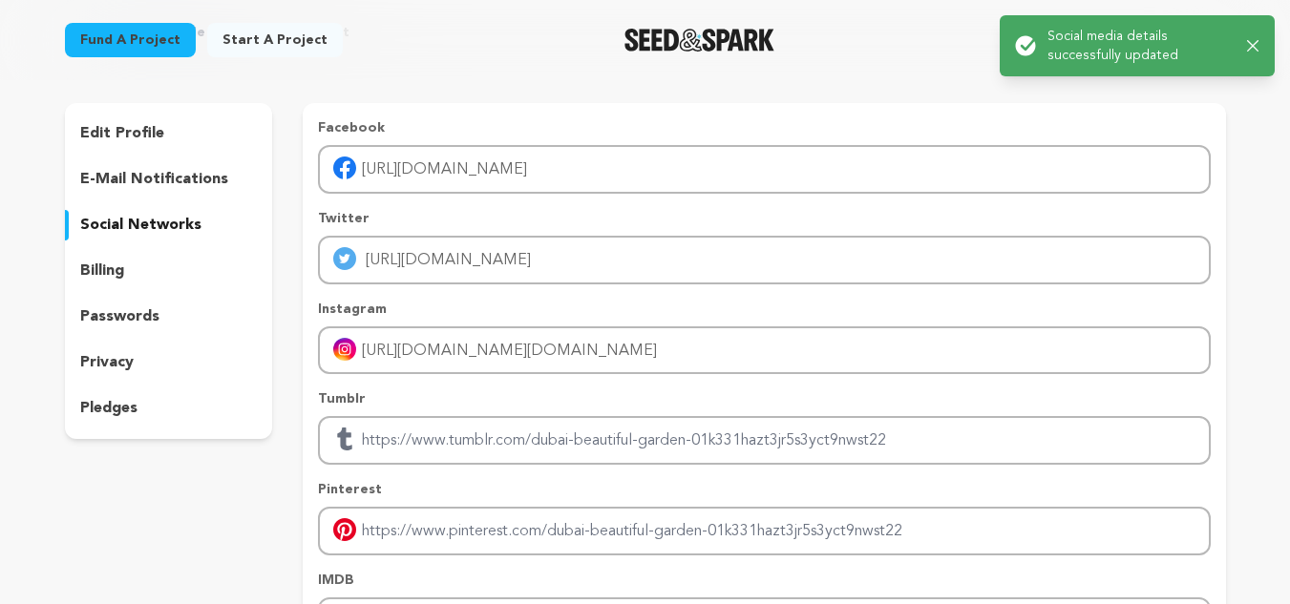
click at [104, 371] on p "privacy" at bounding box center [106, 362] width 53 height 23
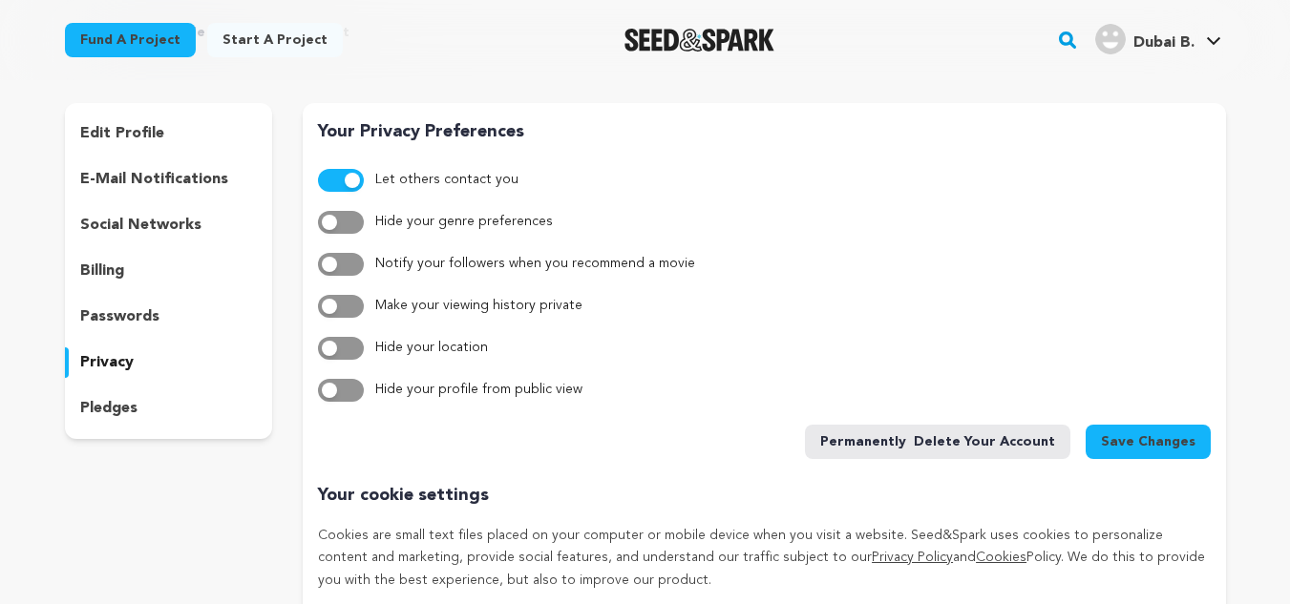
click at [352, 170] on button "button" at bounding box center [341, 180] width 46 height 23
click at [349, 179] on button "button" at bounding box center [341, 180] width 46 height 23
click at [102, 137] on p "edit profile" at bounding box center [122, 133] width 84 height 23
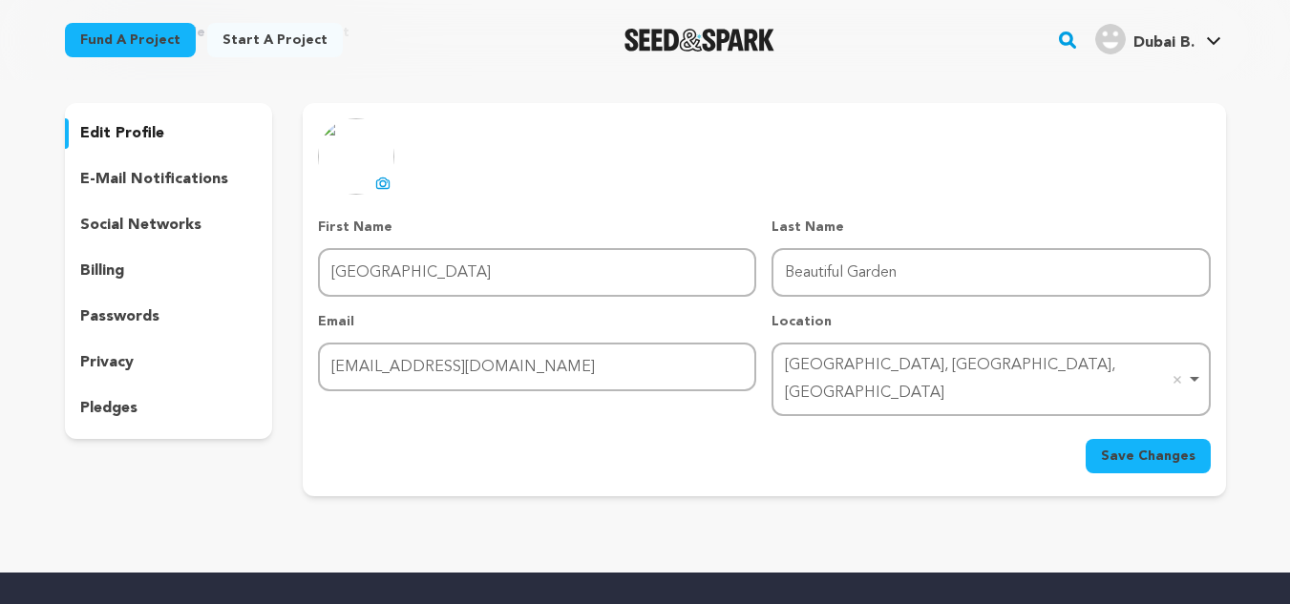
drag, startPoint x: 1148, startPoint y: 38, endPoint x: 1150, endPoint y: 58, distance: 20.1
click at [1148, 41] on span "Dubai B." at bounding box center [1163, 42] width 61 height 15
click at [1141, 46] on span "Dubai B." at bounding box center [1163, 42] width 61 height 15
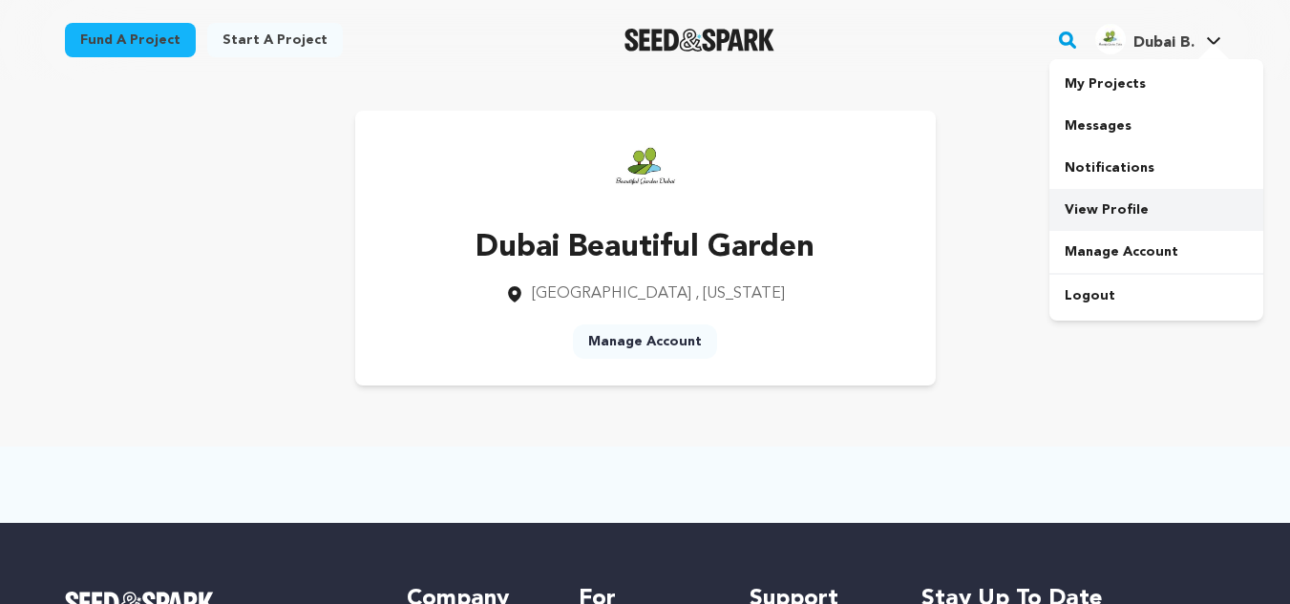
click at [1147, 222] on link "View Profile" at bounding box center [1156, 210] width 214 height 42
click at [97, 44] on link "Fund a project" at bounding box center [130, 40] width 131 height 34
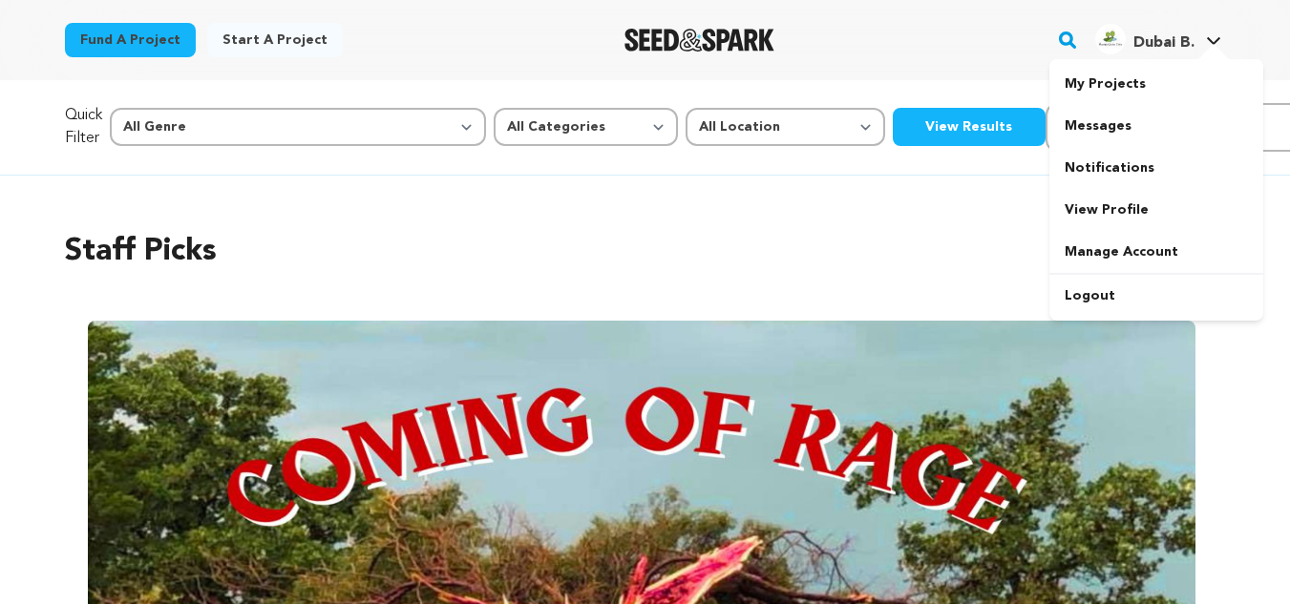
click at [1146, 36] on span "Dubai B." at bounding box center [1163, 42] width 61 height 15
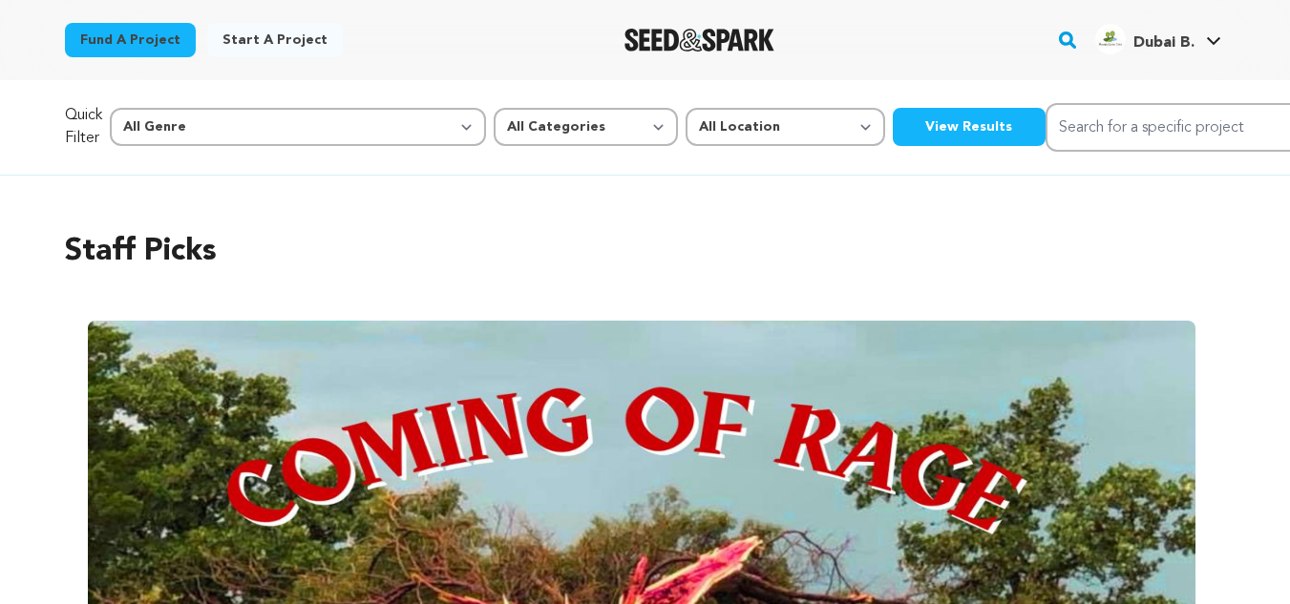
click at [1144, 38] on span "Dubai B." at bounding box center [1163, 42] width 61 height 15
click at [1158, 30] on div "Dubai B." at bounding box center [1144, 39] width 99 height 31
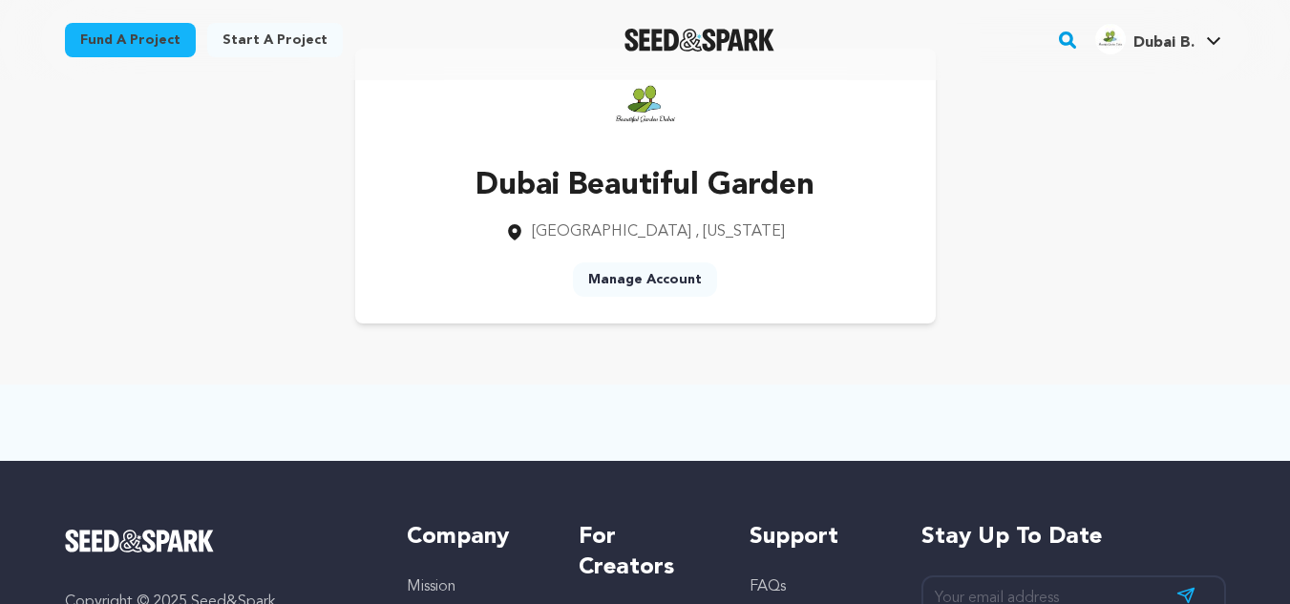
scroll to position [95, 0]
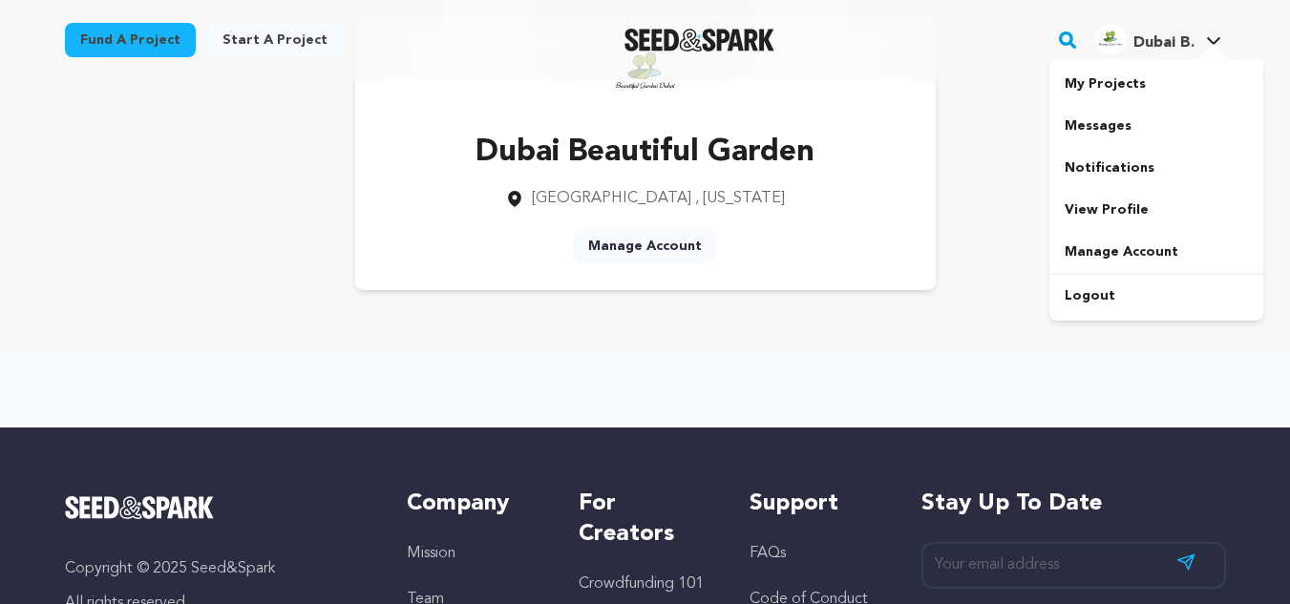
click at [1222, 46] on div at bounding box center [1213, 53] width 38 height 19
click at [1109, 210] on link "View Profile" at bounding box center [1156, 210] width 214 height 42
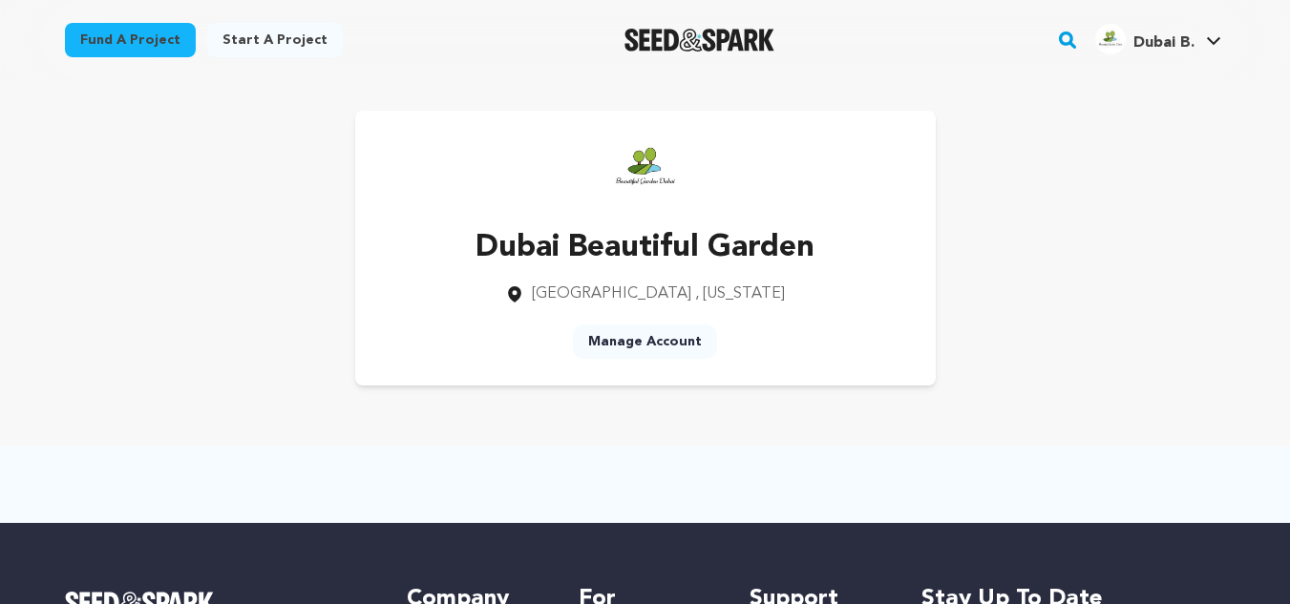
click at [663, 48] on img "Seed&Spark Homepage" at bounding box center [699, 40] width 150 height 23
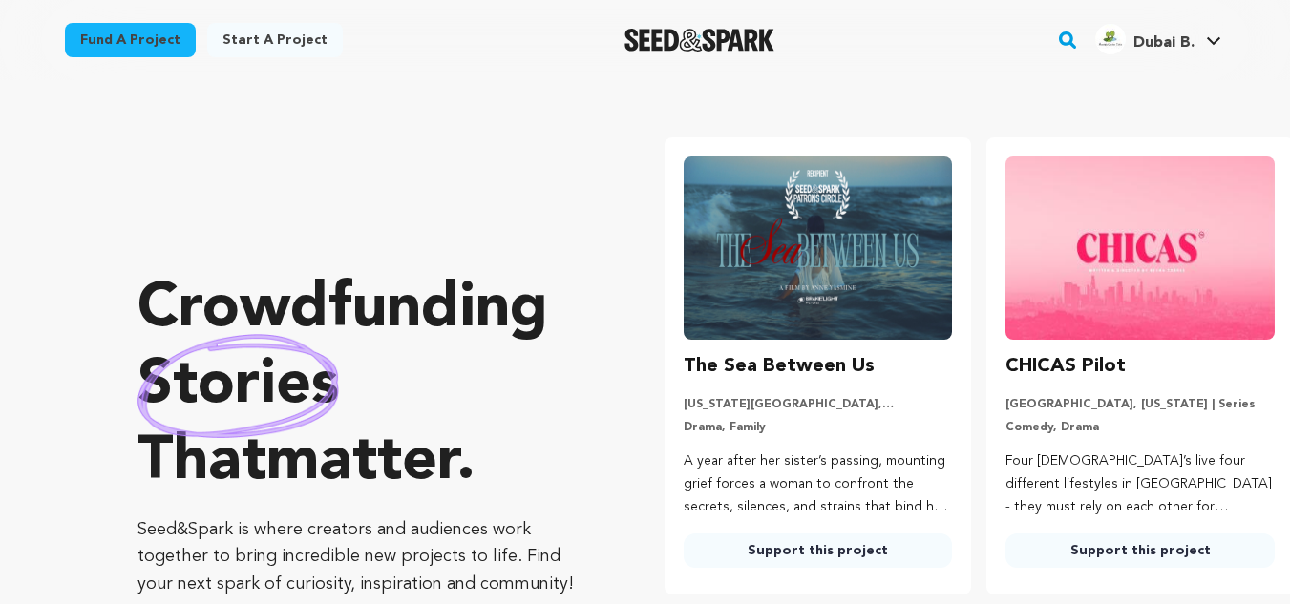
click at [1171, 31] on div "Dubai B." at bounding box center [1144, 39] width 99 height 31
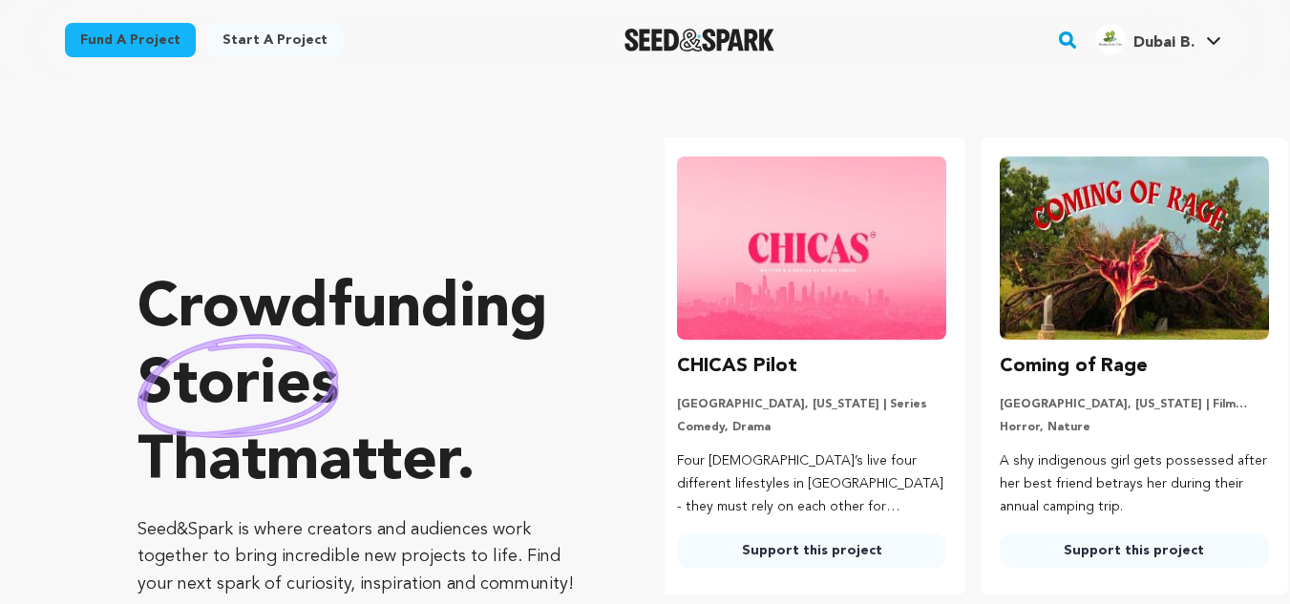
scroll to position [0, 338]
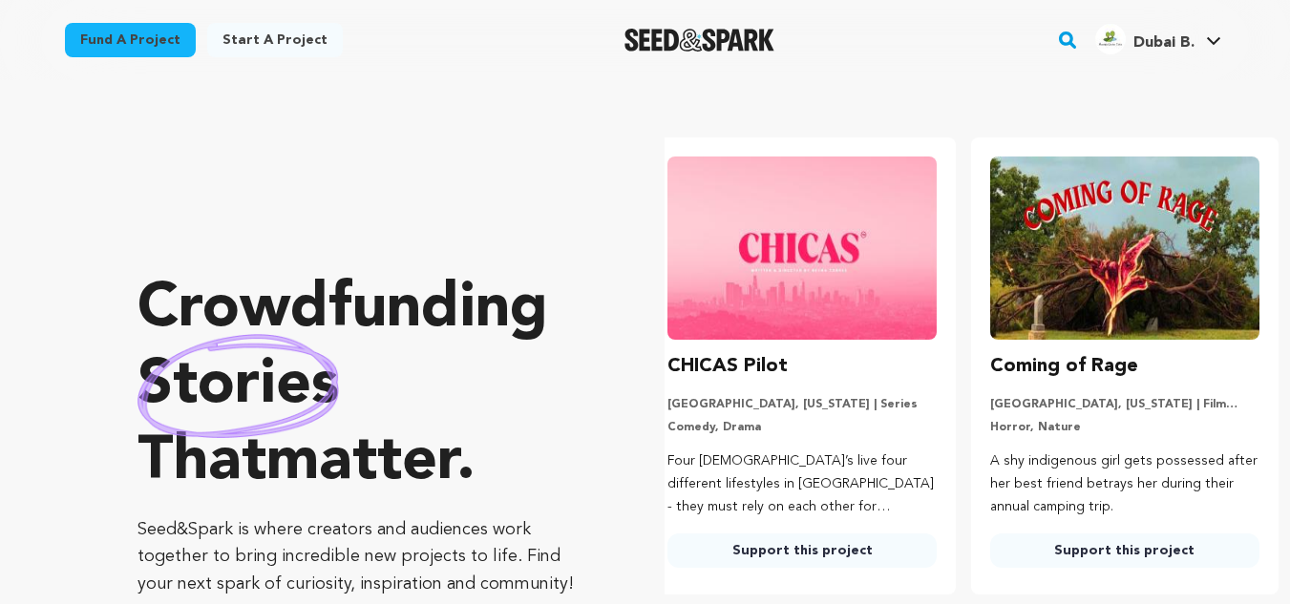
click at [1170, 43] on span "Dubai B." at bounding box center [1163, 42] width 61 height 15
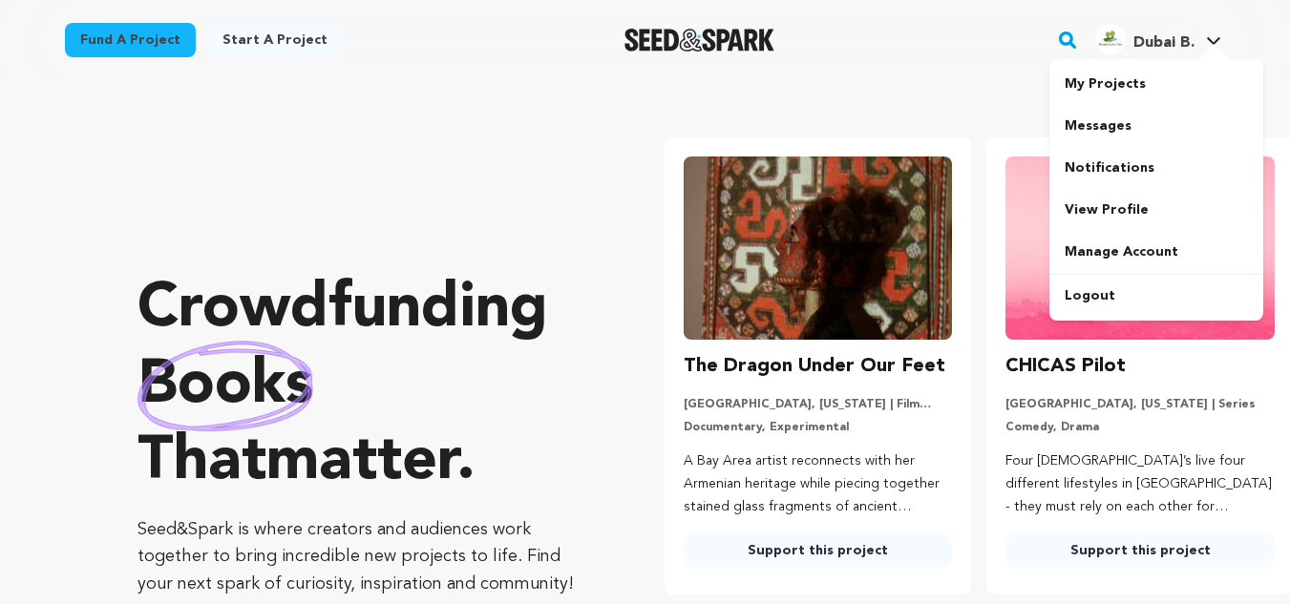
click at [1167, 37] on span "Dubai B." at bounding box center [1163, 42] width 61 height 15
click at [1164, 48] on span "Dubai B." at bounding box center [1163, 42] width 61 height 15
click at [1099, 85] on link "My Projects" at bounding box center [1156, 84] width 214 height 42
